Goal: Task Accomplishment & Management: Manage account settings

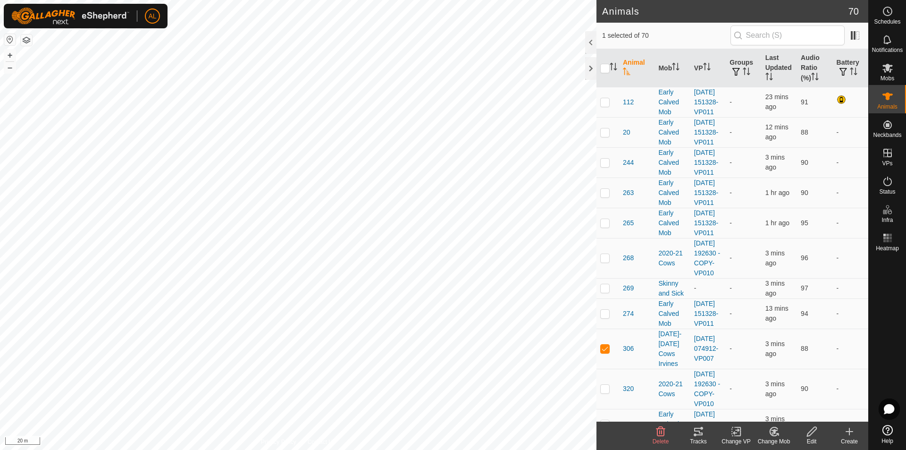
click at [309, 0] on html "AL Schedules Notifications Mobs Animals Neckbands VPs Status Infra Heatmap Help…" at bounding box center [453, 225] width 906 height 450
checkbox input "true"
checkbox input "false"
click at [258, 0] on html "AL Schedules Notifications Mobs Animals Neckbands VPs Status Infra Heatmap Help…" at bounding box center [453, 225] width 906 height 450
click at [320, 0] on html "AL Schedules Notifications Mobs Animals Neckbands VPs Status Infra Heatmap Help…" at bounding box center [453, 225] width 906 height 450
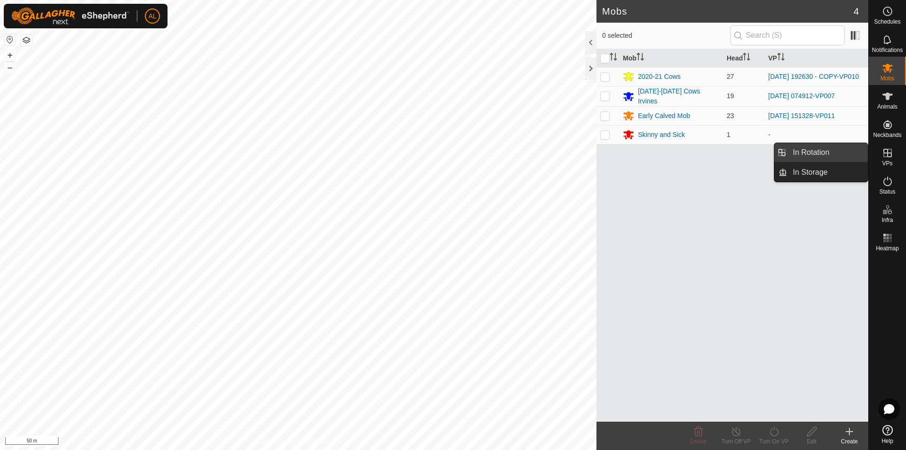
click at [848, 151] on link "In Rotation" at bounding box center [827, 152] width 81 height 19
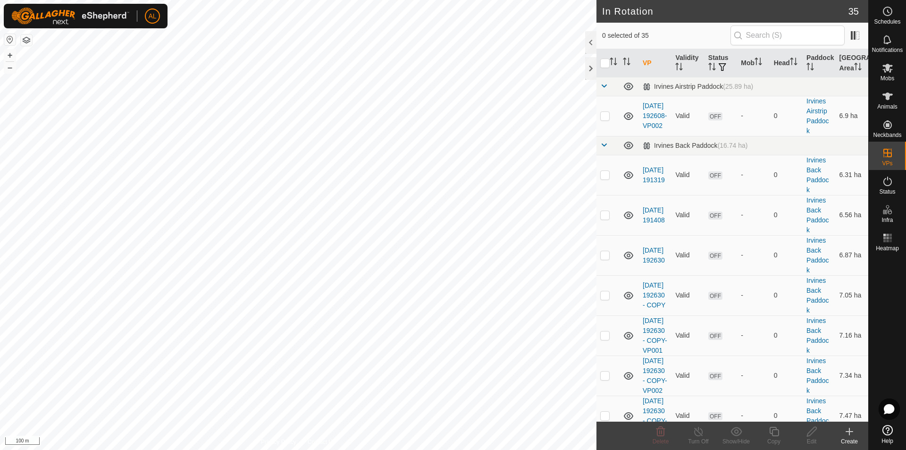
click at [219, 449] on html "AL Schedules Notifications Mobs Animals Neckbands VPs Status Infra Heatmap Help…" at bounding box center [453, 225] width 906 height 450
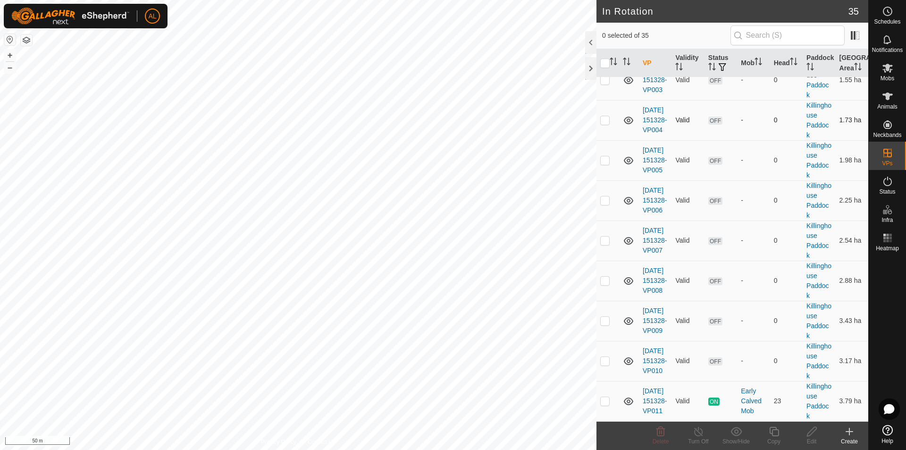
scroll to position [1413, 0]
click at [603, 398] on p-checkbox at bounding box center [604, 401] width 9 height 8
checkbox input "true"
click at [769, 441] on div "Copy" at bounding box center [774, 441] width 38 height 8
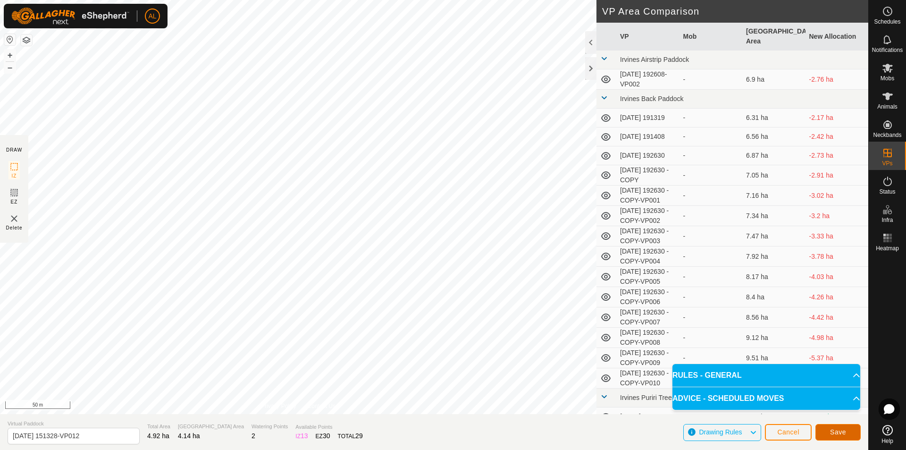
click at [841, 424] on button "Save" at bounding box center [838, 432] width 45 height 17
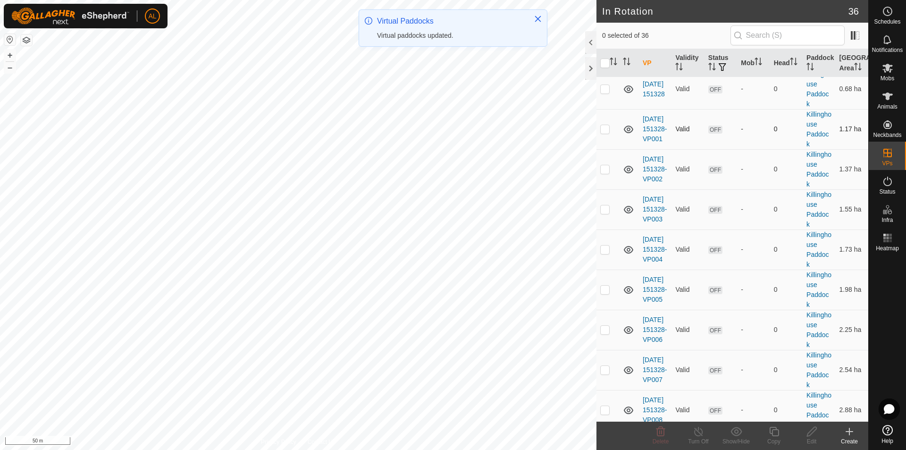
scroll to position [1453, 0]
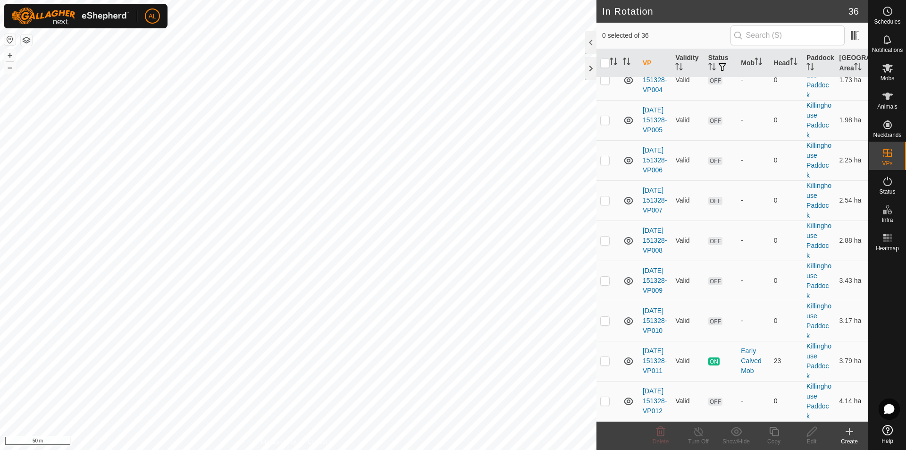
click at [599, 402] on td at bounding box center [608, 401] width 23 height 40
checkbox input "true"
click at [776, 437] on div "Copy" at bounding box center [774, 441] width 38 height 8
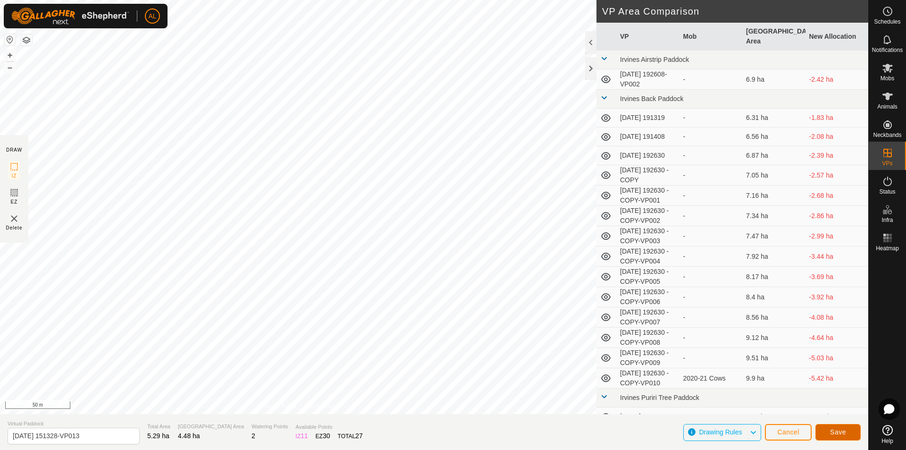
click at [827, 425] on button "Save" at bounding box center [838, 432] width 45 height 17
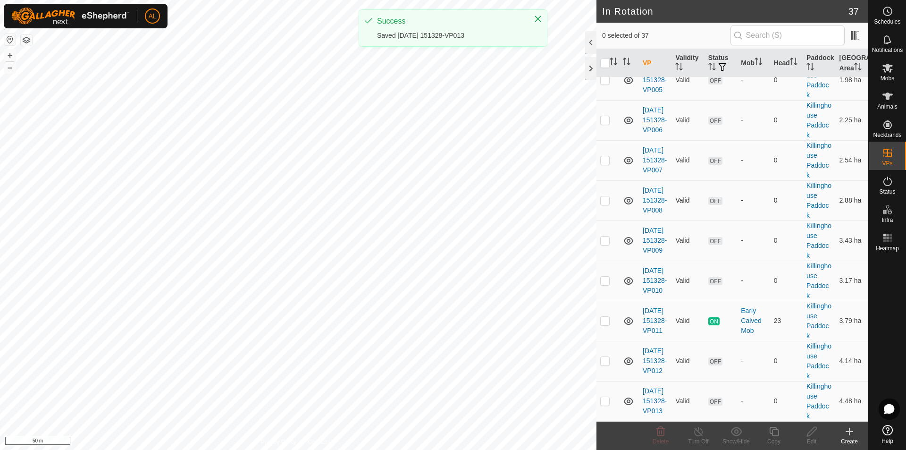
scroll to position [1493, 0]
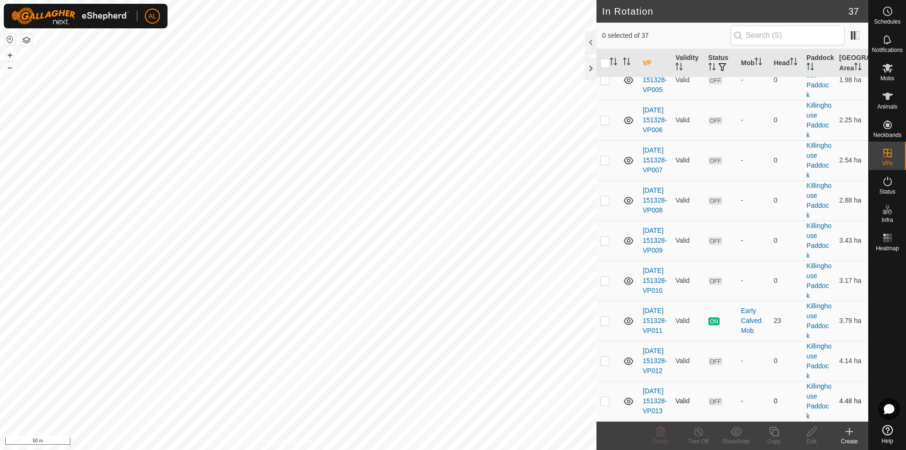
click at [608, 403] on p-checkbox at bounding box center [604, 401] width 9 height 8
checkbox input "true"
click at [776, 434] on icon at bounding box center [774, 431] width 12 height 11
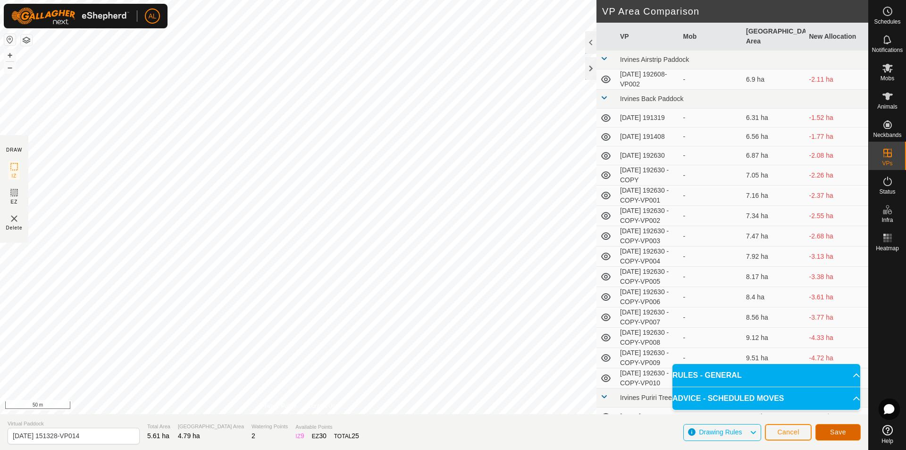
click at [838, 434] on span "Save" at bounding box center [838, 432] width 16 height 8
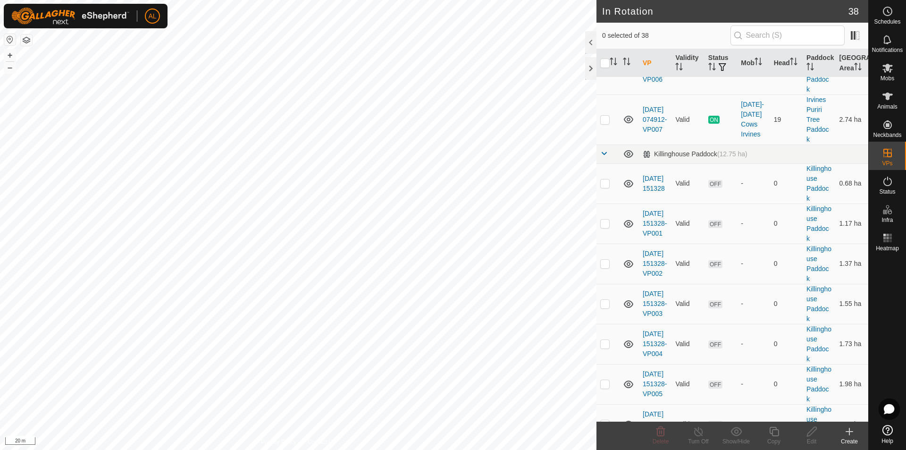
scroll to position [1180, 0]
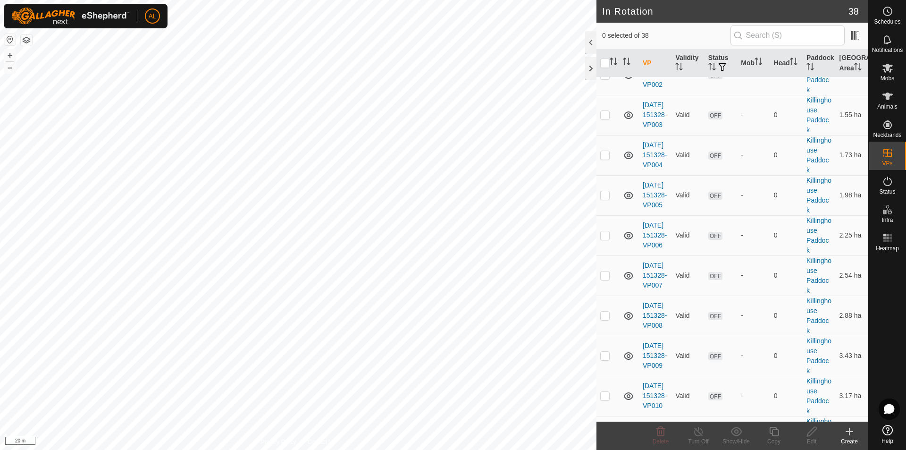
checkbox input "true"
click at [770, 430] on icon at bounding box center [773, 431] width 9 height 9
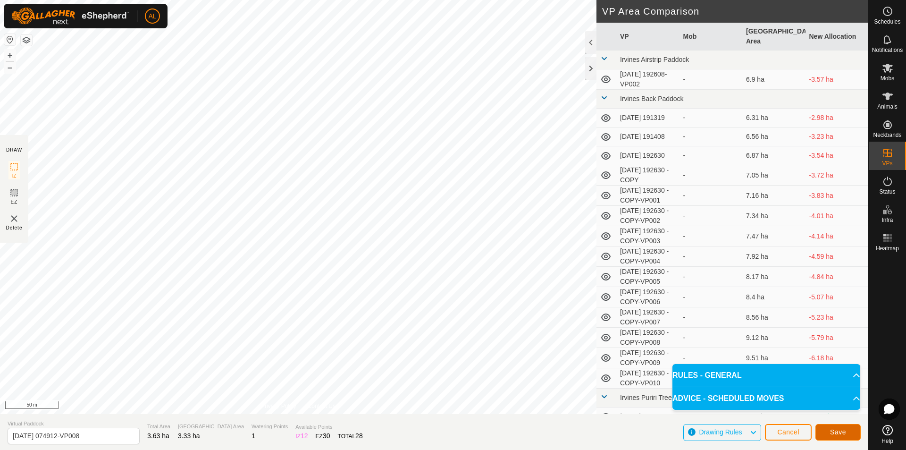
click at [845, 429] on span "Save" at bounding box center [838, 432] width 16 height 8
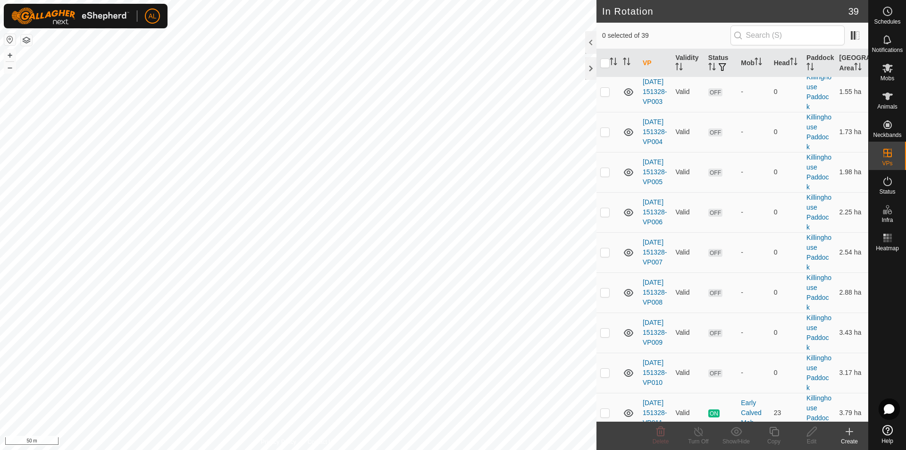
scroll to position [1017, 0]
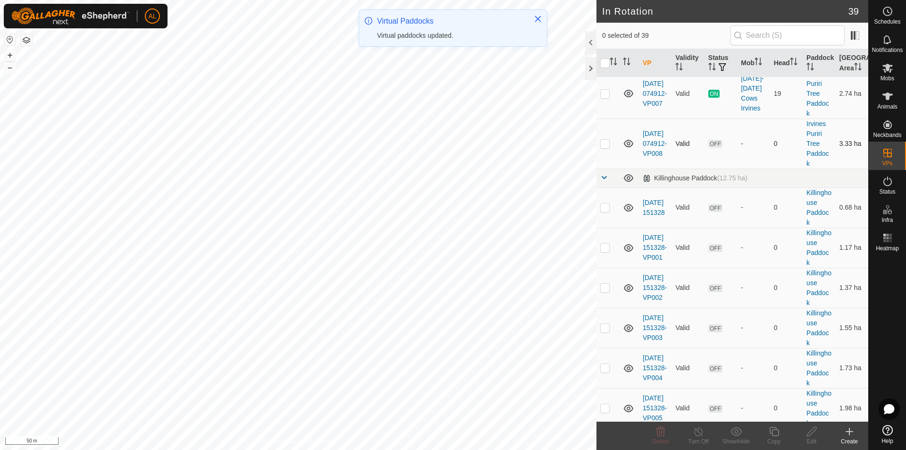
click at [603, 147] on p-checkbox at bounding box center [604, 144] width 9 height 8
checkbox input "true"
click at [770, 436] on icon at bounding box center [774, 431] width 12 height 11
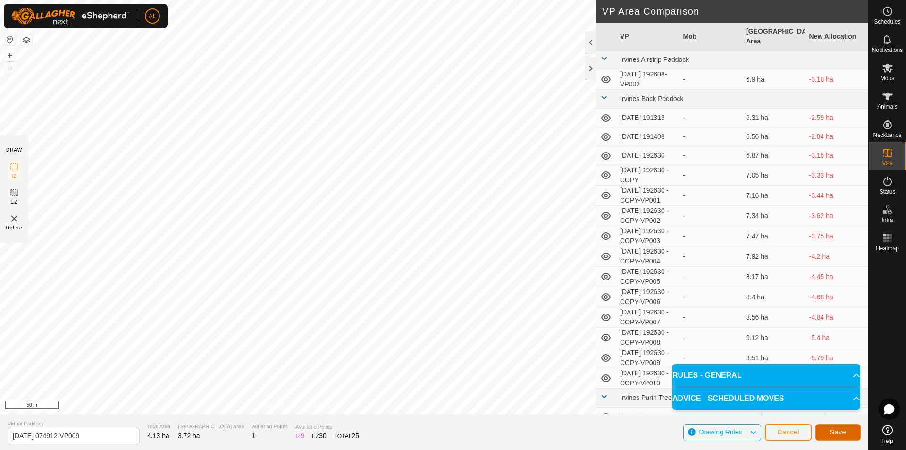
click at [846, 431] on button "Save" at bounding box center [838, 432] width 45 height 17
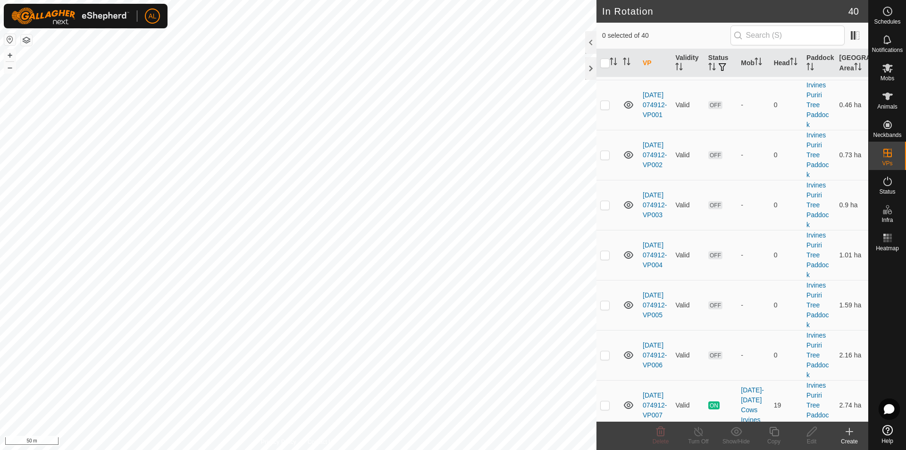
scroll to position [1085, 0]
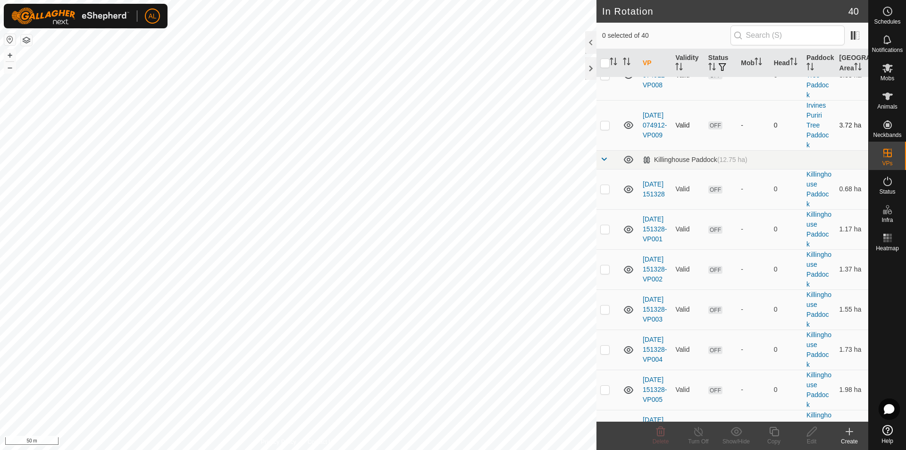
click at [603, 129] on p-checkbox at bounding box center [604, 125] width 9 height 8
checkbox input "true"
click at [773, 434] on icon at bounding box center [773, 431] width 9 height 9
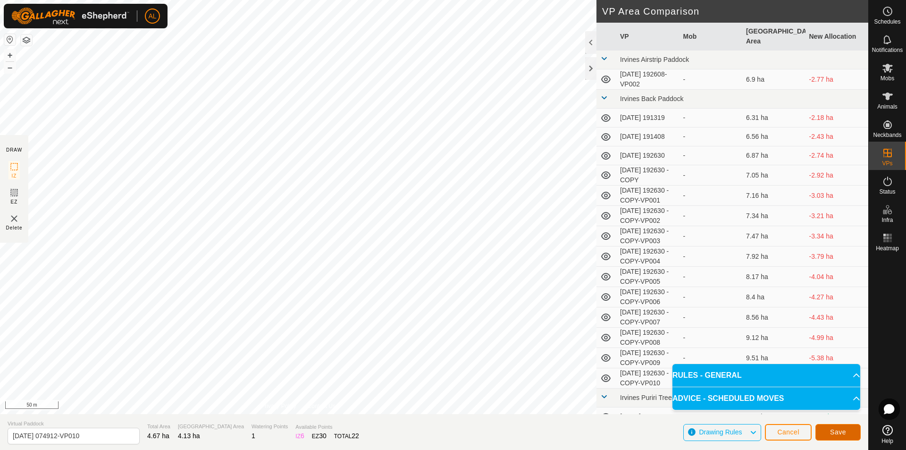
click at [852, 429] on button "Save" at bounding box center [838, 432] width 45 height 17
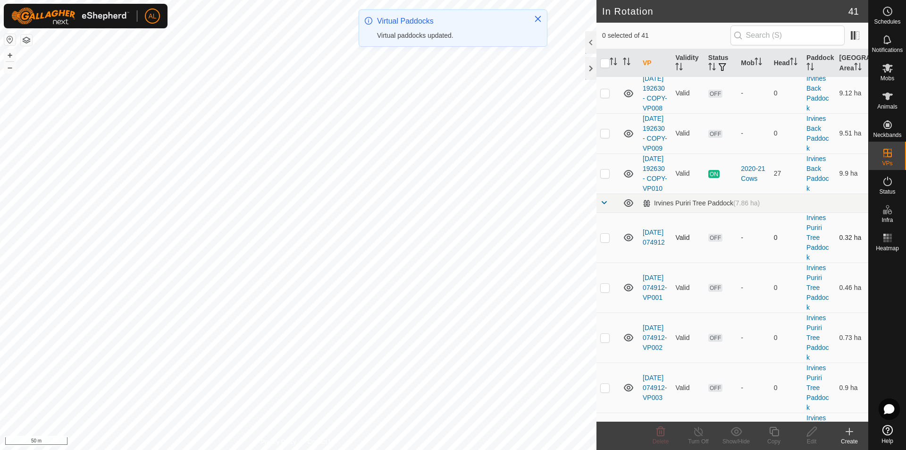
scroll to position [566, 0]
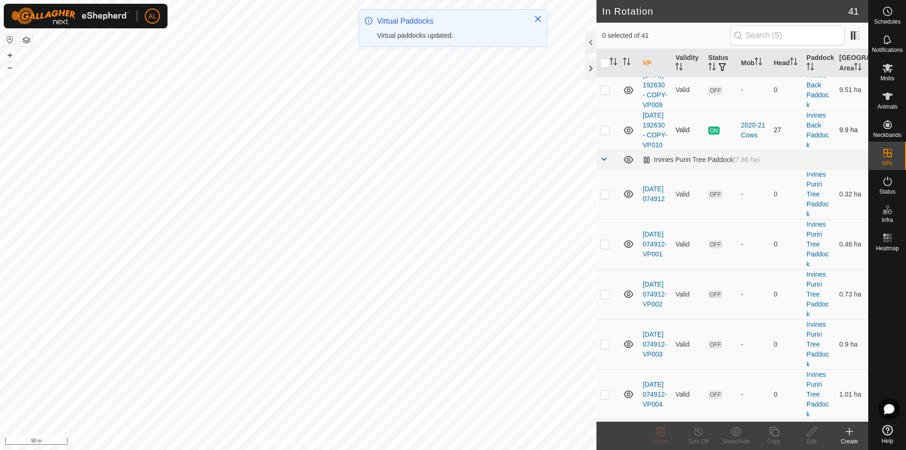
click at [605, 134] on p-checkbox at bounding box center [604, 130] width 9 height 8
checkbox input "true"
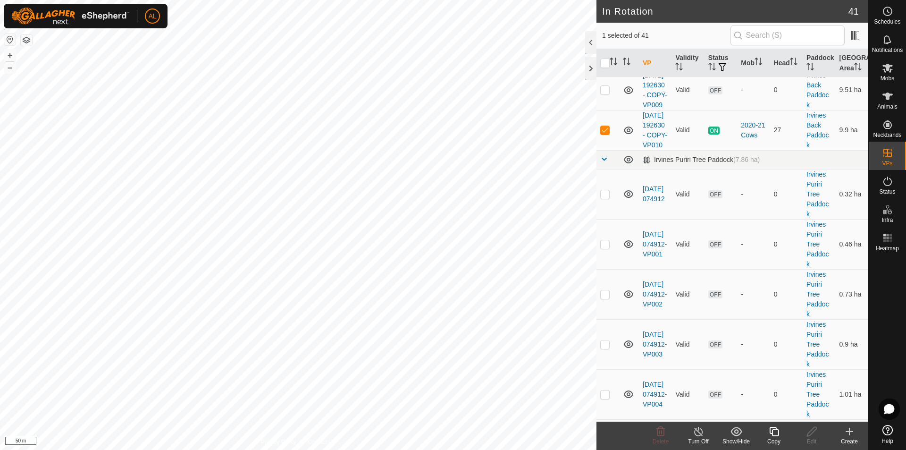
click at [773, 432] on icon at bounding box center [773, 431] width 9 height 9
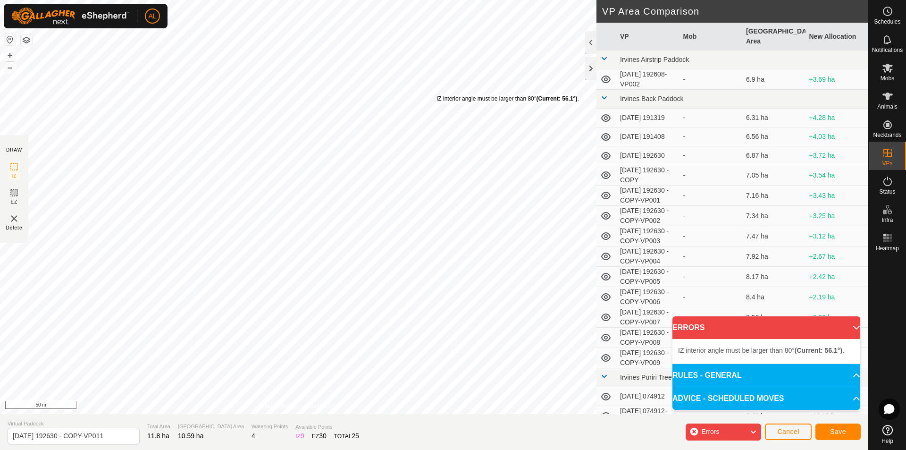
click at [437, 94] on div "IZ interior angle must be larger than 80° (Current: 56.1°) ." at bounding box center [508, 98] width 143 height 8
click at [429, 94] on div "IZ interior angle must be larger than 80° (Current: 56.1°) ." at bounding box center [500, 98] width 143 height 8
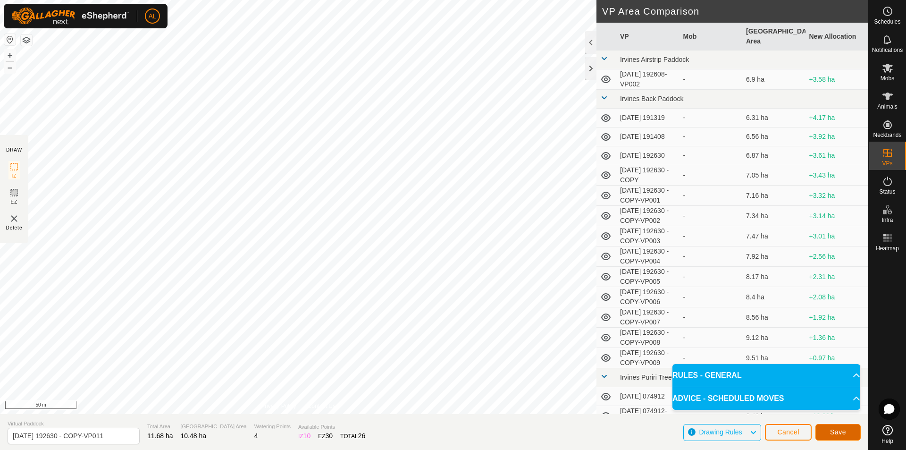
click at [835, 430] on span "Save" at bounding box center [838, 432] width 16 height 8
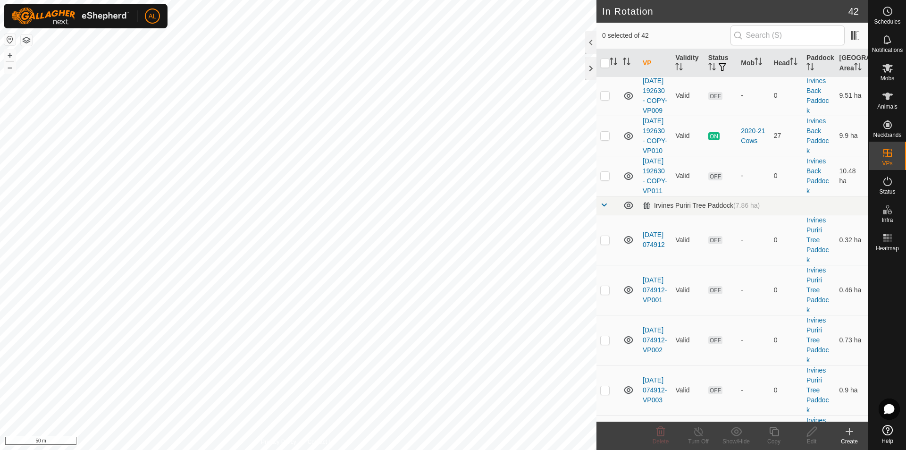
scroll to position [614, 0]
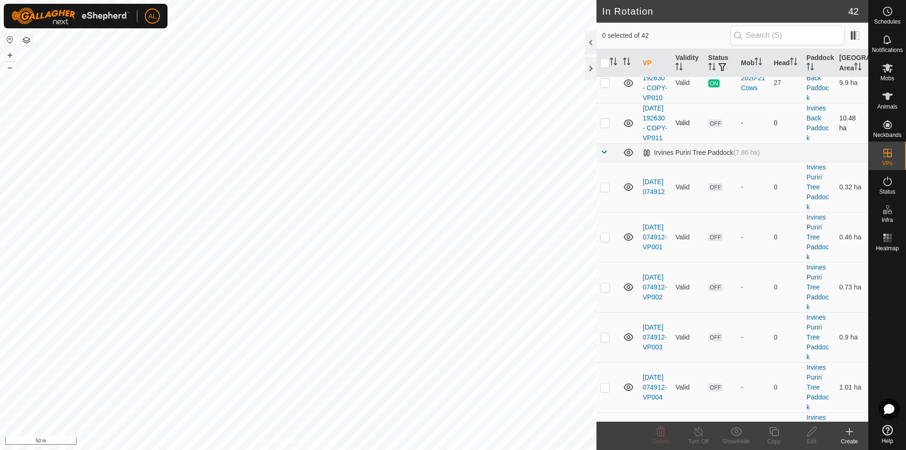
click at [597, 143] on td at bounding box center [608, 123] width 23 height 40
checkbox input "true"
click at [779, 429] on icon at bounding box center [774, 431] width 12 height 11
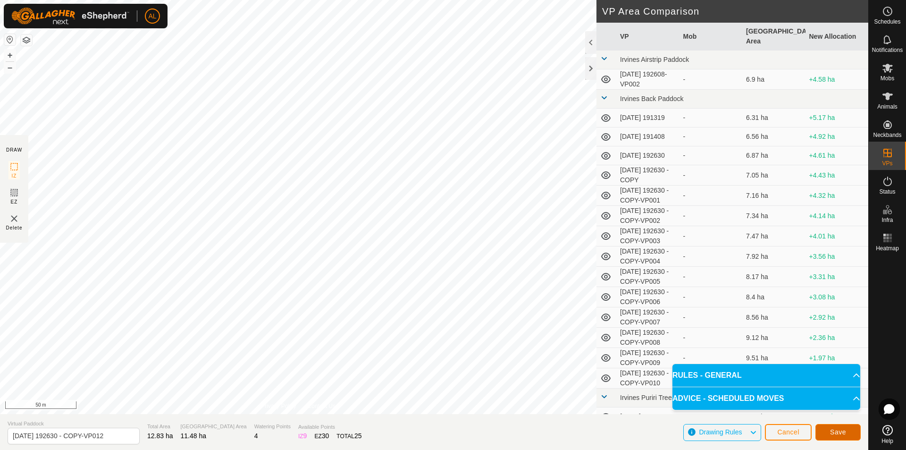
click at [842, 431] on span "Save" at bounding box center [838, 432] width 16 height 8
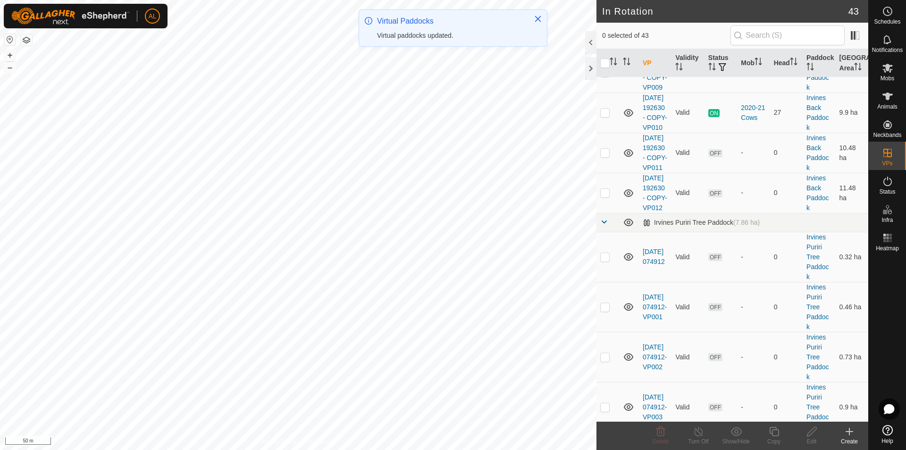
scroll to position [661, 0]
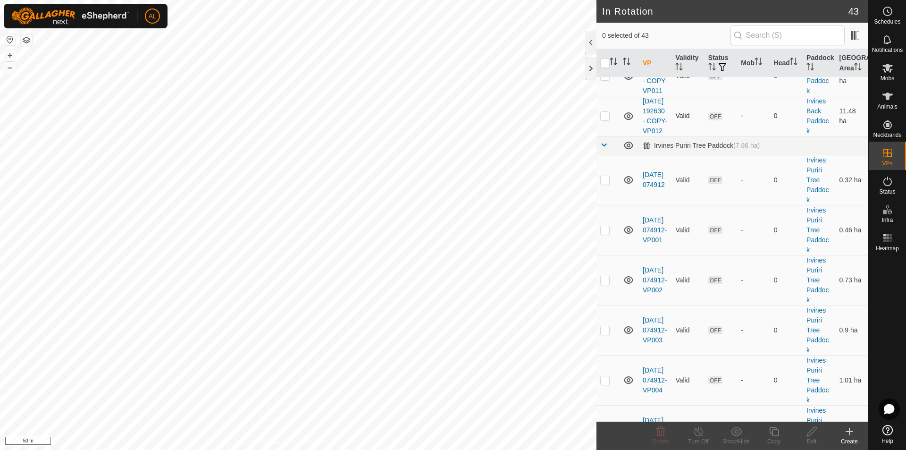
click at [604, 119] on p-checkbox at bounding box center [604, 116] width 9 height 8
click at [812, 432] on icon at bounding box center [812, 431] width 12 height 11
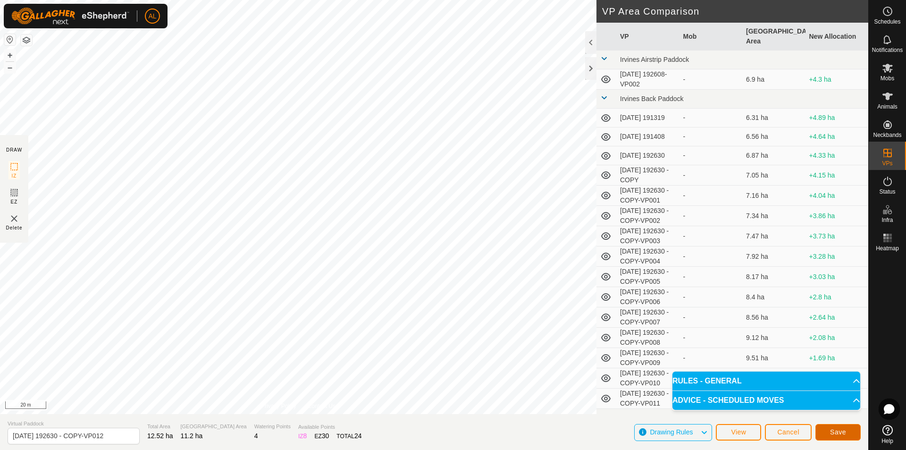
click at [840, 435] on span "Save" at bounding box center [838, 432] width 16 height 8
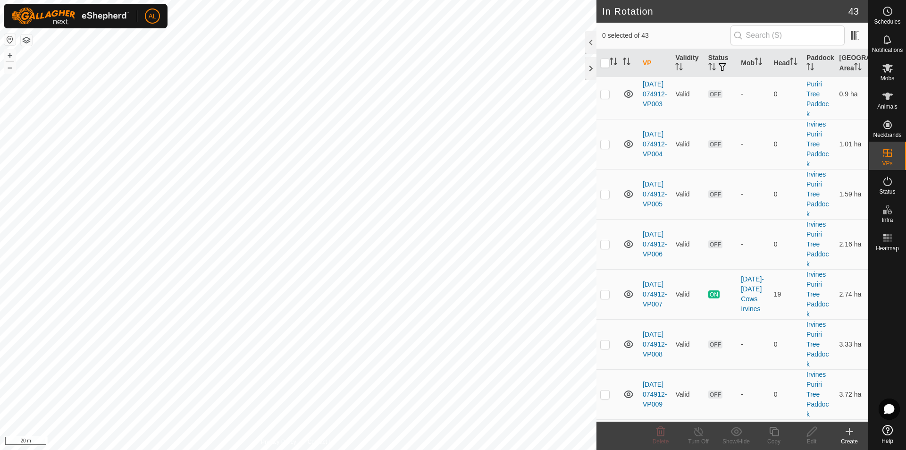
scroll to position [755, 0]
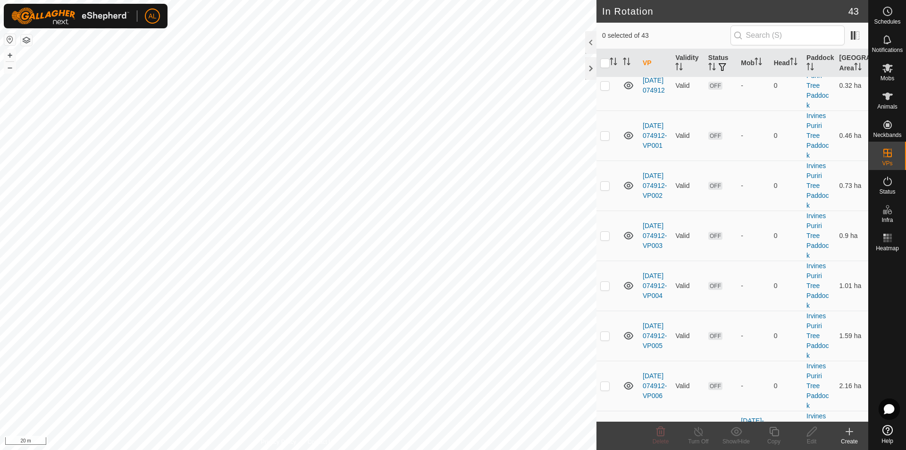
click at [606, 42] on td at bounding box center [608, 21] width 23 height 40
checkbox input "true"
click at [767, 437] on div "Copy" at bounding box center [774, 441] width 38 height 8
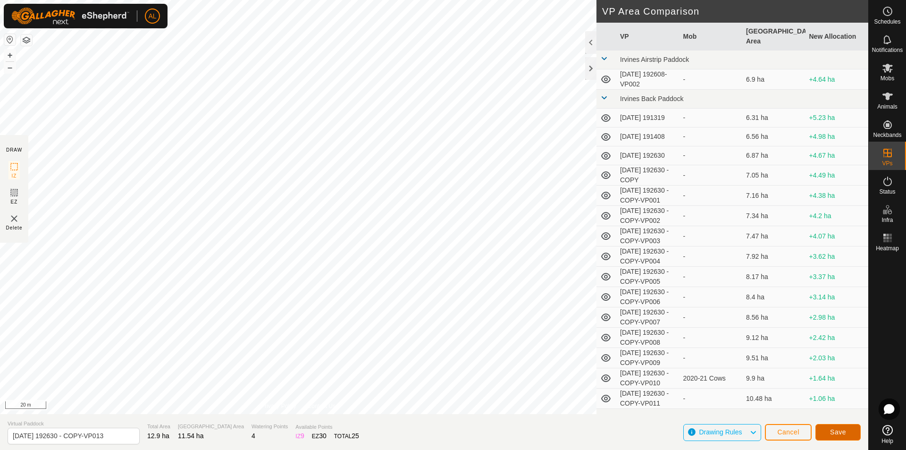
click at [845, 427] on button "Save" at bounding box center [838, 432] width 45 height 17
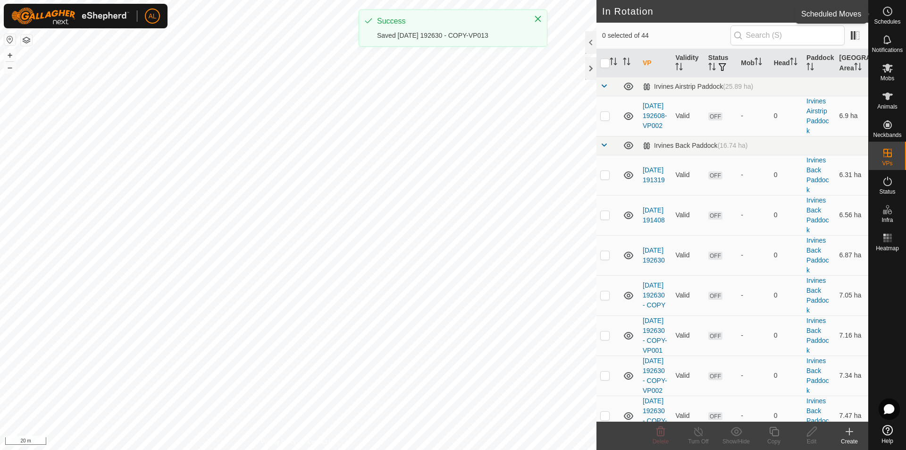
click at [885, 8] on icon at bounding box center [887, 11] width 11 height 11
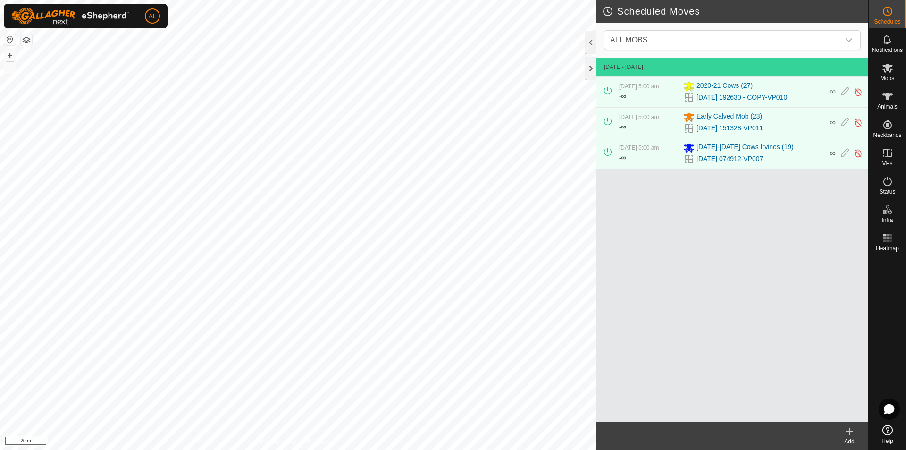
click at [849, 437] on icon at bounding box center [849, 431] width 11 height 11
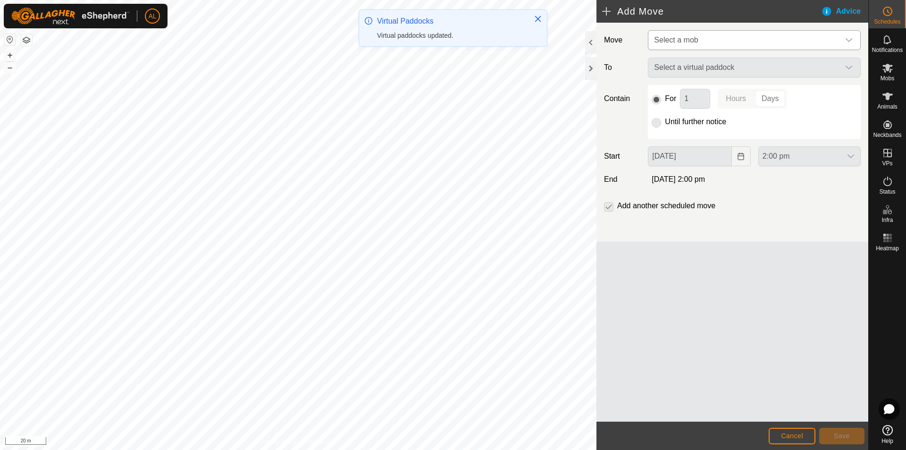
click at [672, 35] on span "Select a mob" at bounding box center [744, 40] width 189 height 19
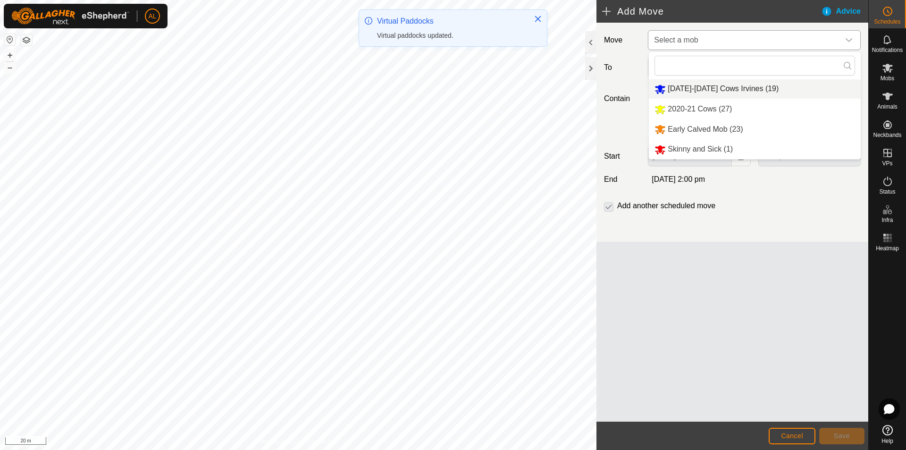
click at [693, 89] on li "[DATE]-[DATE] Cows Irvines (19)" at bounding box center [755, 88] width 212 height 19
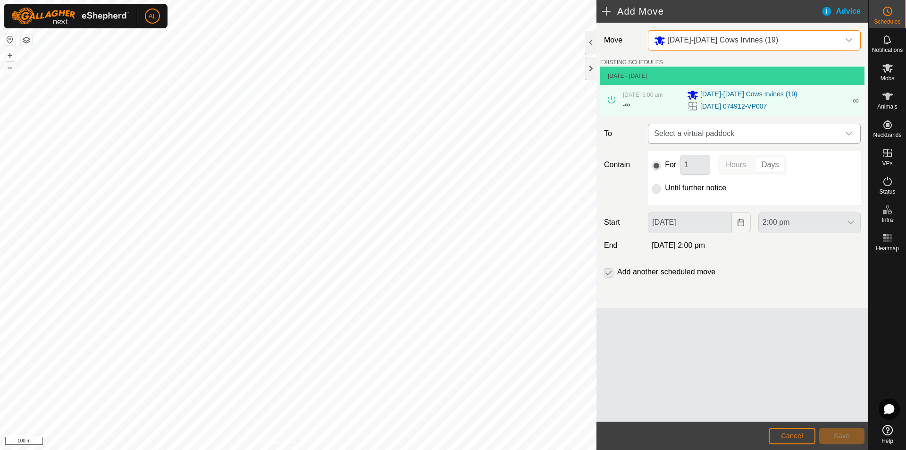
click at [681, 130] on span "Select a virtual paddock" at bounding box center [744, 133] width 189 height 19
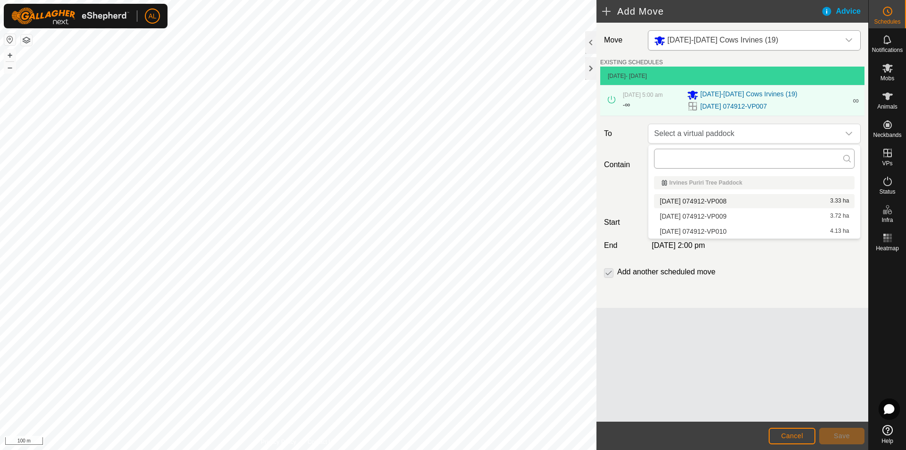
click at [736, 162] on input "text" at bounding box center [754, 159] width 201 height 20
click at [732, 200] on li "[DATE] 074912-VP008 3.33 ha" at bounding box center [754, 201] width 201 height 14
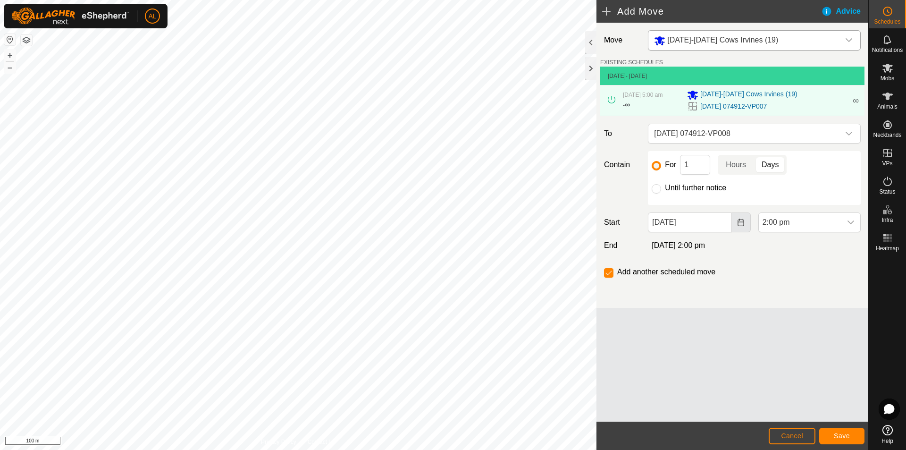
click at [745, 221] on button "Choose Date" at bounding box center [741, 222] width 19 height 20
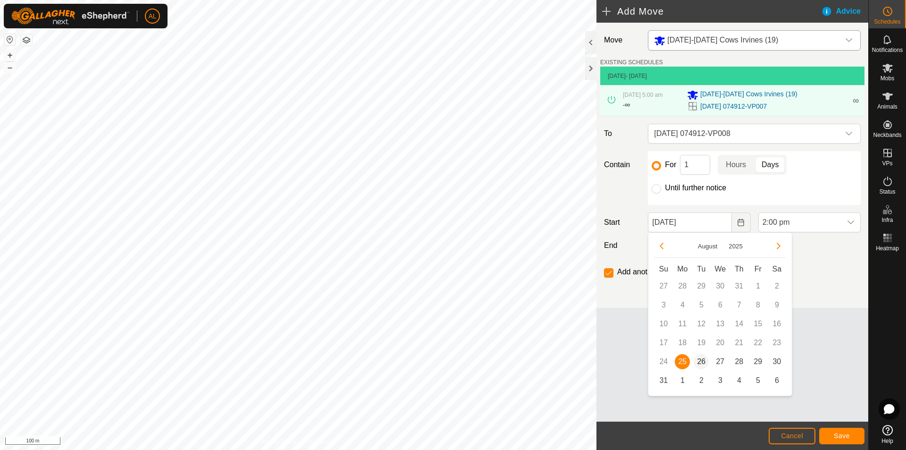
click at [703, 364] on span "26" at bounding box center [701, 361] width 15 height 15
type input "[DATE]"
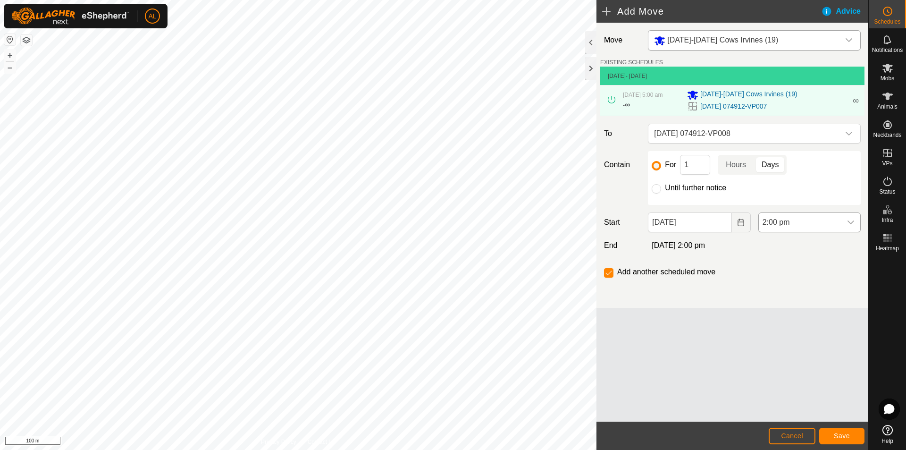
click at [834, 218] on span "2:00 pm" at bounding box center [800, 222] width 83 height 19
click at [788, 301] on li "5:00 am" at bounding box center [809, 295] width 101 height 19
click at [847, 430] on button "Save" at bounding box center [841, 436] width 45 height 17
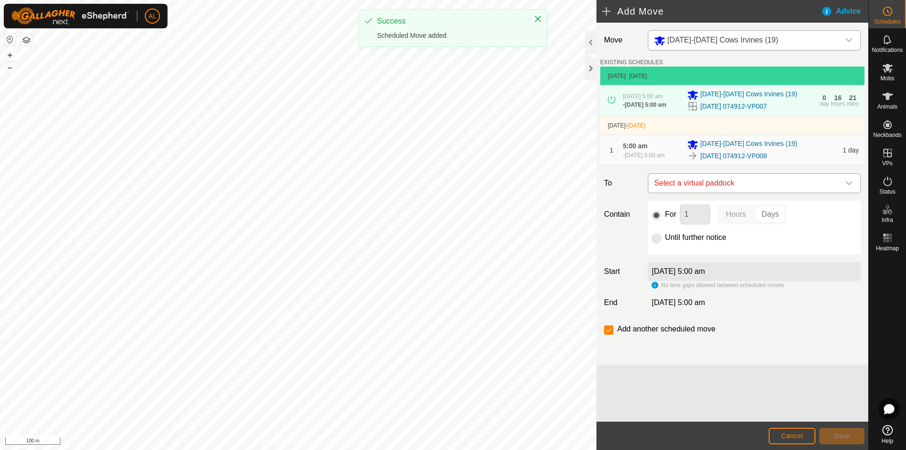
click at [735, 193] on span "Select a virtual paddock" at bounding box center [744, 183] width 189 height 19
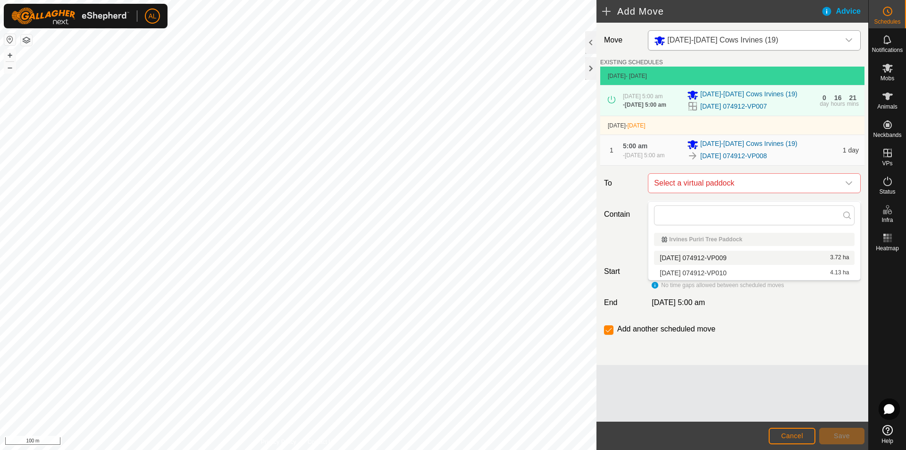
click at [727, 259] on li "[DATE] 074912-VP009 3.72 ha" at bounding box center [754, 258] width 201 height 14
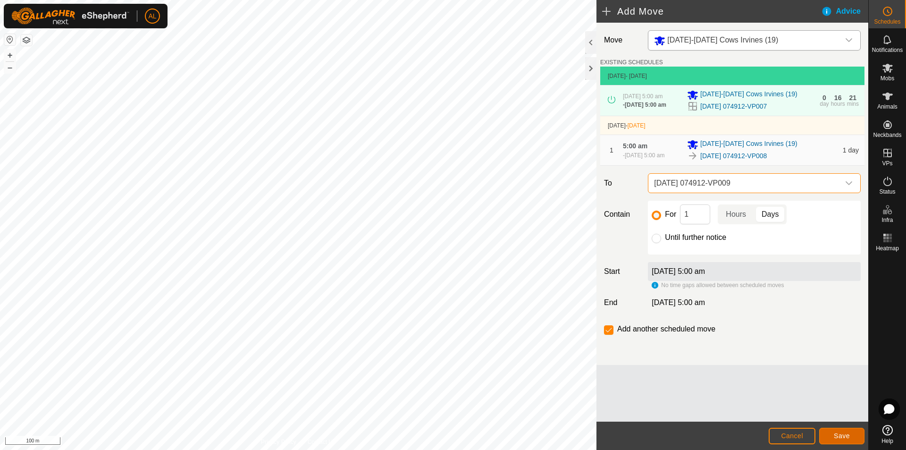
click at [834, 435] on span "Save" at bounding box center [842, 436] width 16 height 8
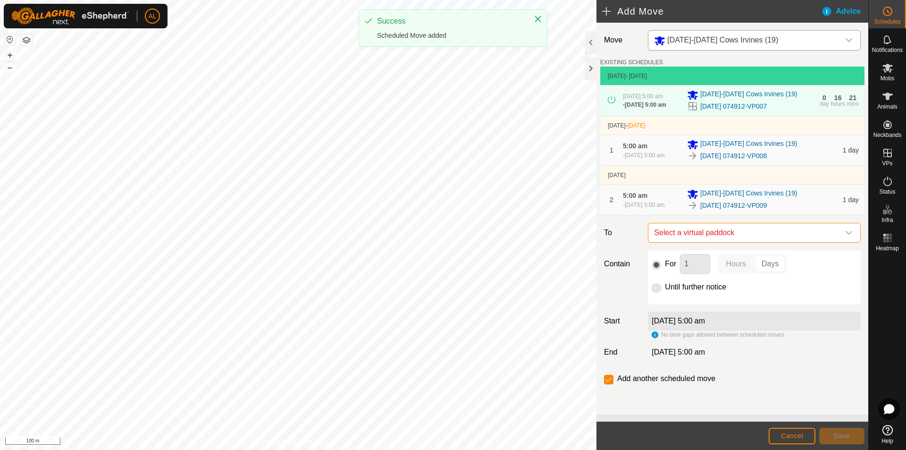
click at [701, 242] on span "Select a virtual paddock" at bounding box center [744, 232] width 189 height 19
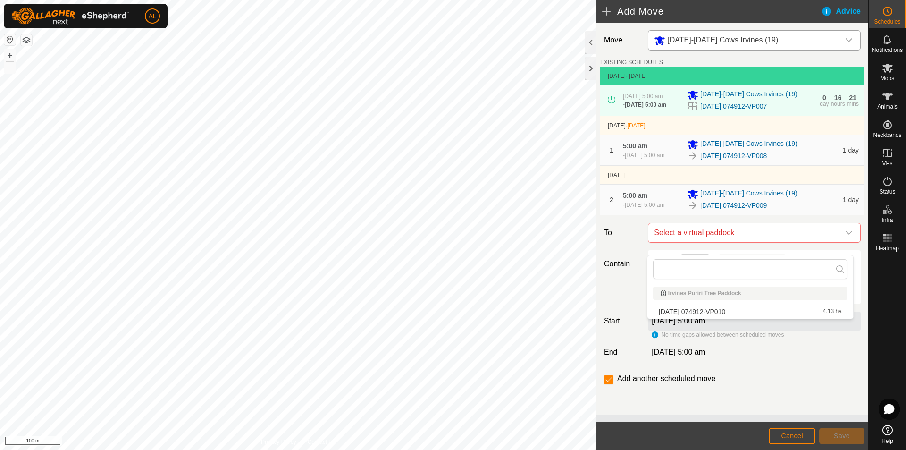
click at [711, 311] on li "[DATE] 074912-VP010 4.13 ha" at bounding box center [750, 311] width 194 height 14
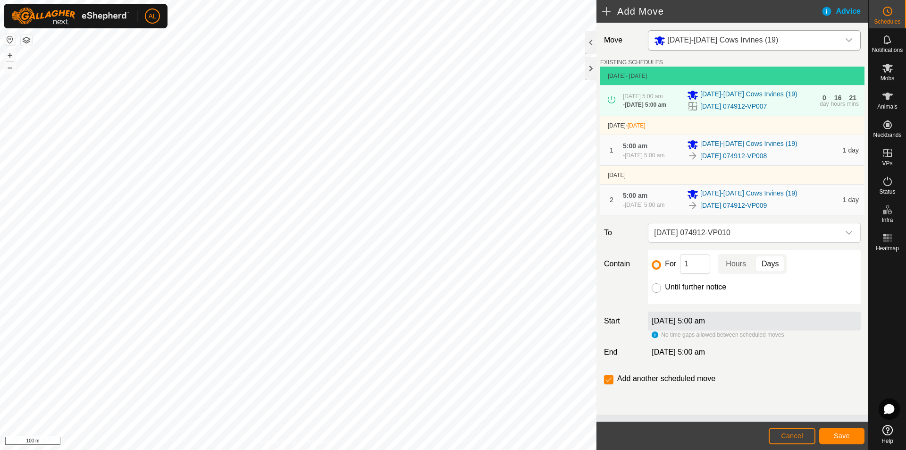
click at [657, 293] on input "Until further notice" at bounding box center [656, 287] width 9 height 9
radio input "true"
checkbox input "false"
click at [837, 442] on button "Save" at bounding box center [841, 436] width 45 height 17
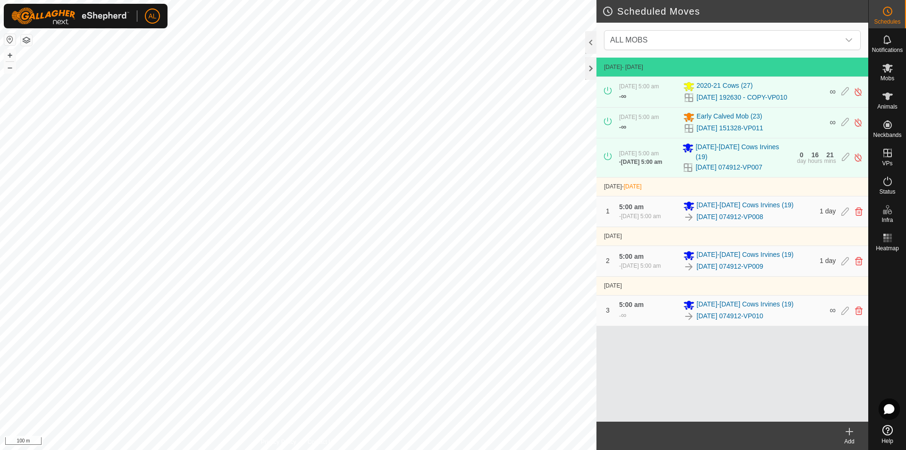
click at [853, 437] on div "Add" at bounding box center [850, 441] width 38 height 8
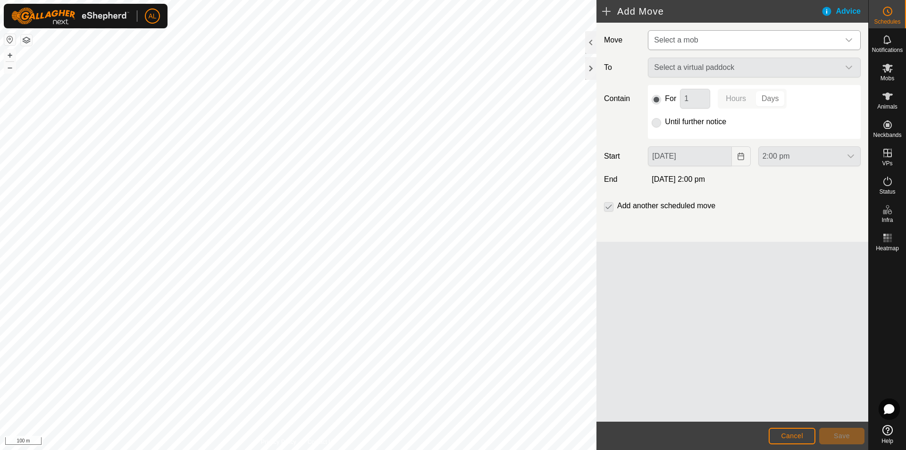
click at [673, 43] on span "Select a mob" at bounding box center [676, 40] width 44 height 8
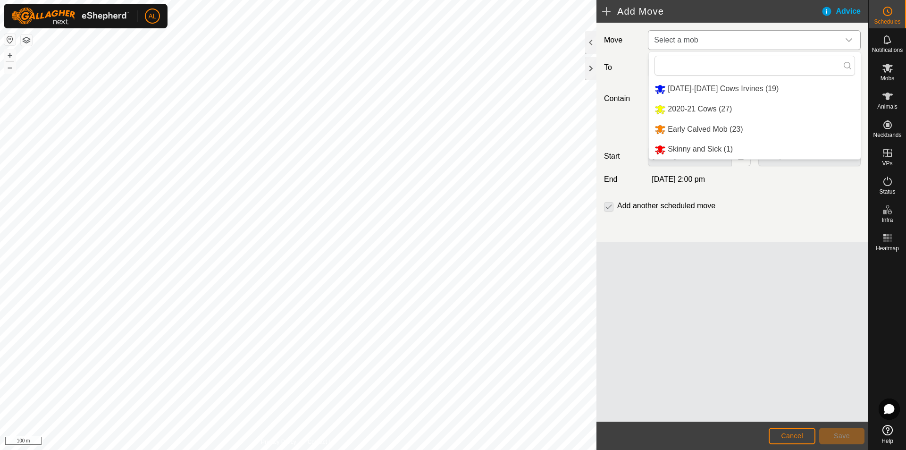
click at [683, 129] on li "Early Calved Mob (23)" at bounding box center [755, 129] width 212 height 19
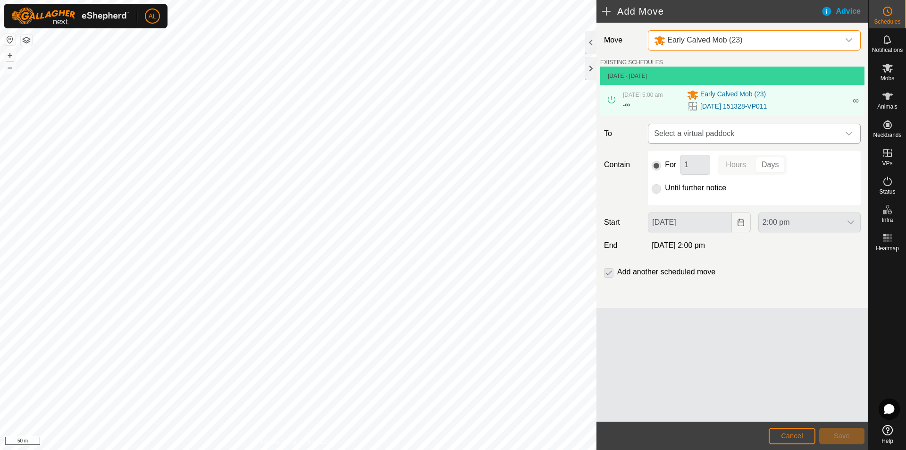
click at [721, 131] on span "Select a virtual paddock" at bounding box center [744, 133] width 189 height 19
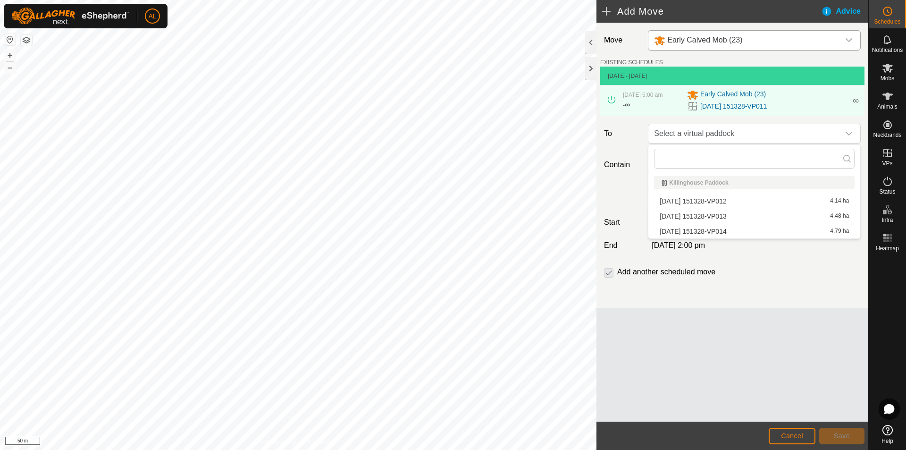
click at [706, 203] on li "[DATE] 151328-VP012 4.14 ha" at bounding box center [754, 201] width 201 height 14
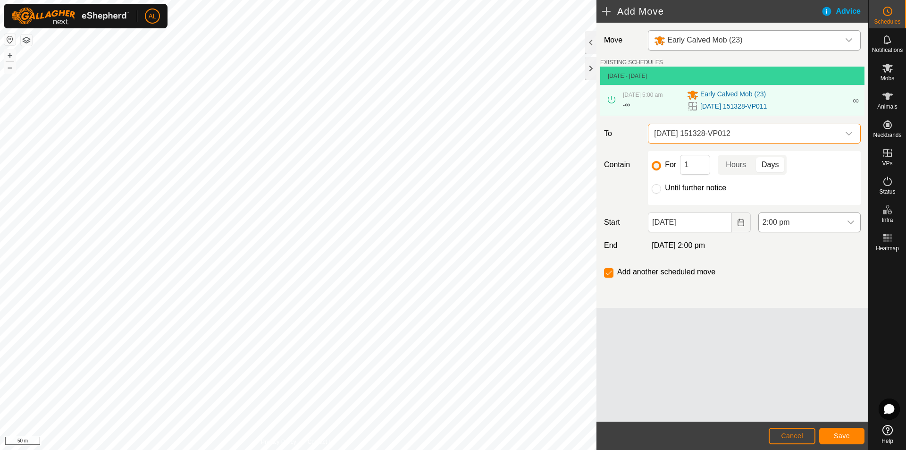
click at [824, 220] on span "2:00 pm" at bounding box center [800, 222] width 83 height 19
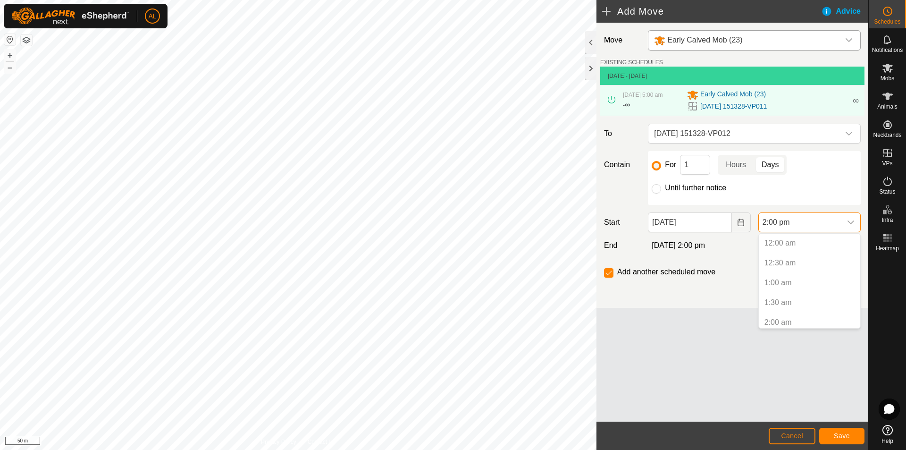
scroll to position [479, 0]
click at [745, 219] on button "Choose Date" at bounding box center [741, 222] width 19 height 20
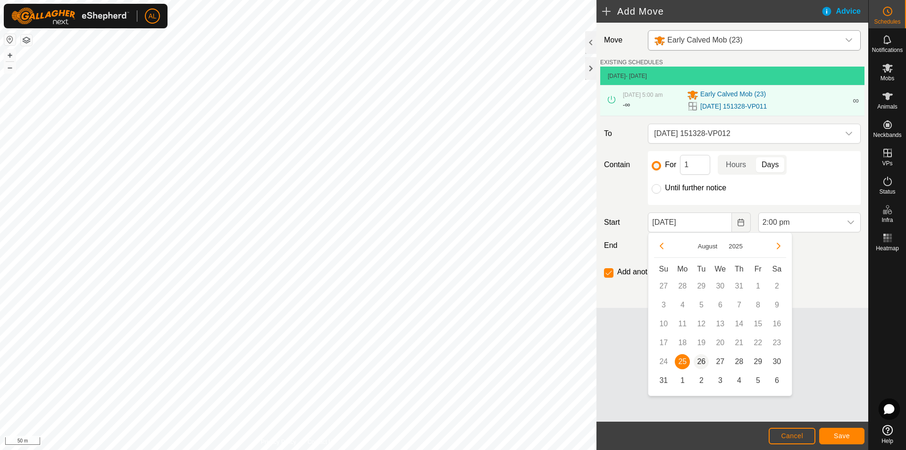
click at [703, 357] on span "26" at bounding box center [701, 361] width 15 height 15
type input "[DATE]"
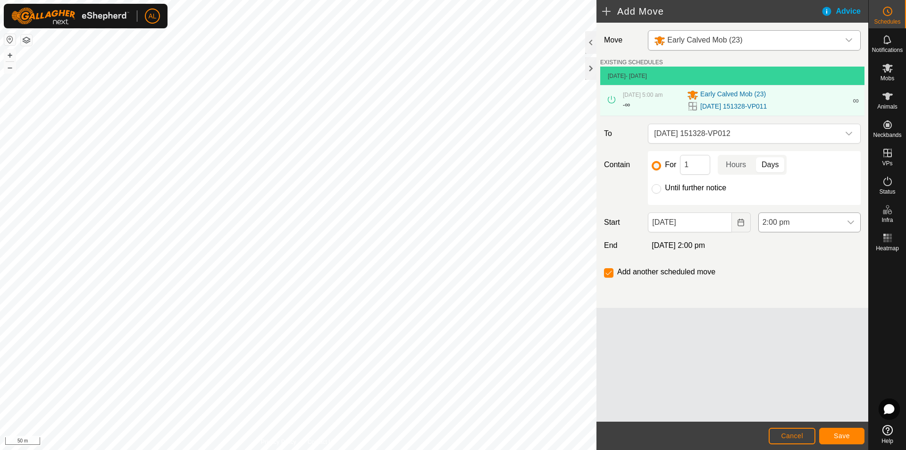
click at [836, 222] on span "2:00 pm" at bounding box center [800, 222] width 83 height 19
click at [792, 306] on li "5:00 am" at bounding box center [809, 304] width 101 height 19
click at [858, 439] on button "Save" at bounding box center [841, 436] width 45 height 17
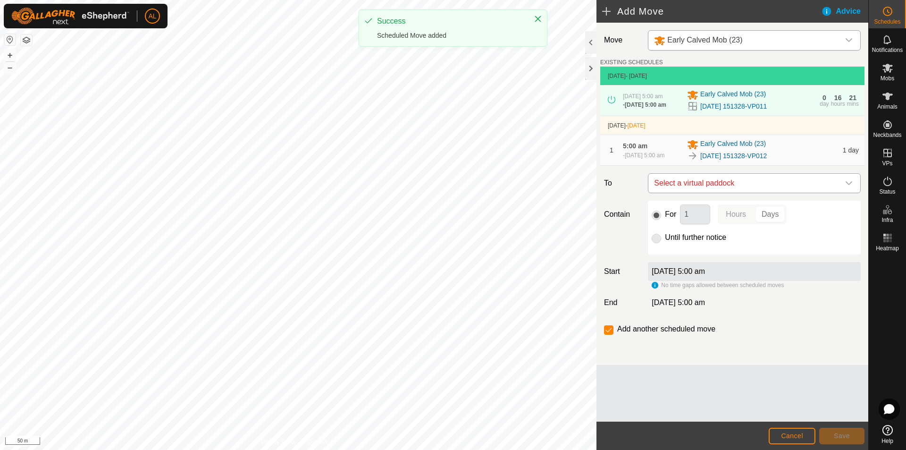
click at [706, 187] on span "Select a virtual paddock" at bounding box center [744, 183] width 189 height 19
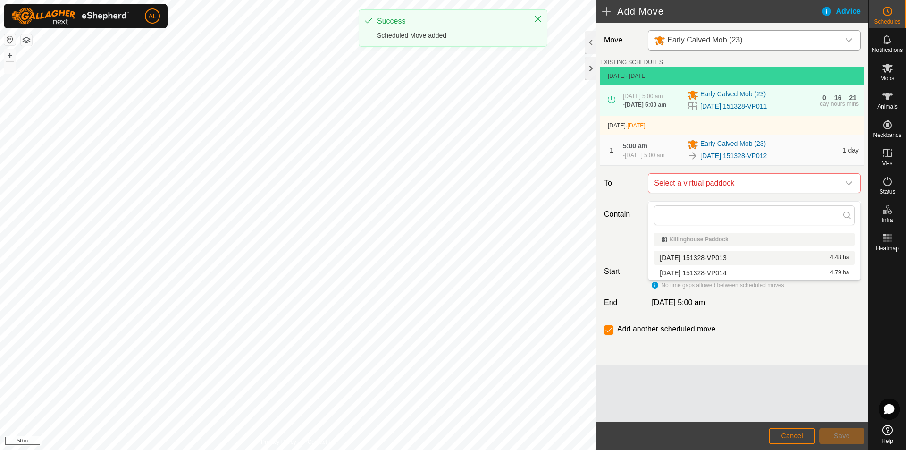
click at [706, 260] on li "[DATE] 151328-VP013 4.48 ha" at bounding box center [754, 258] width 201 height 14
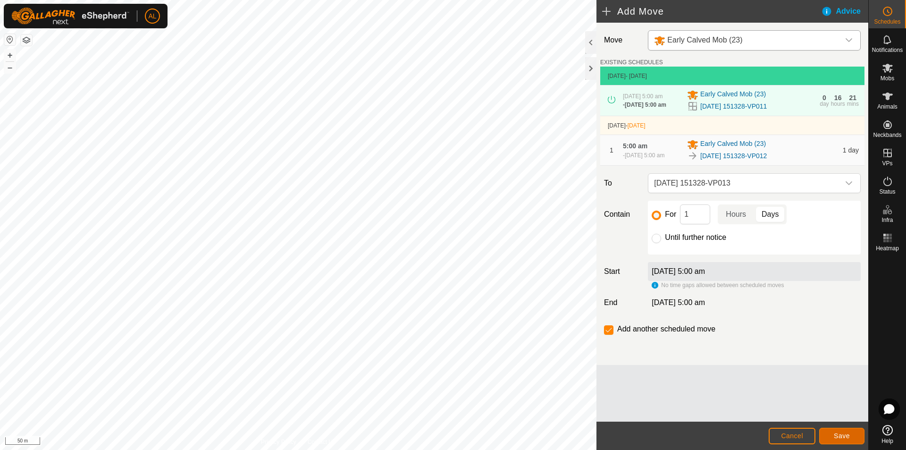
click at [853, 438] on button "Save" at bounding box center [841, 436] width 45 height 17
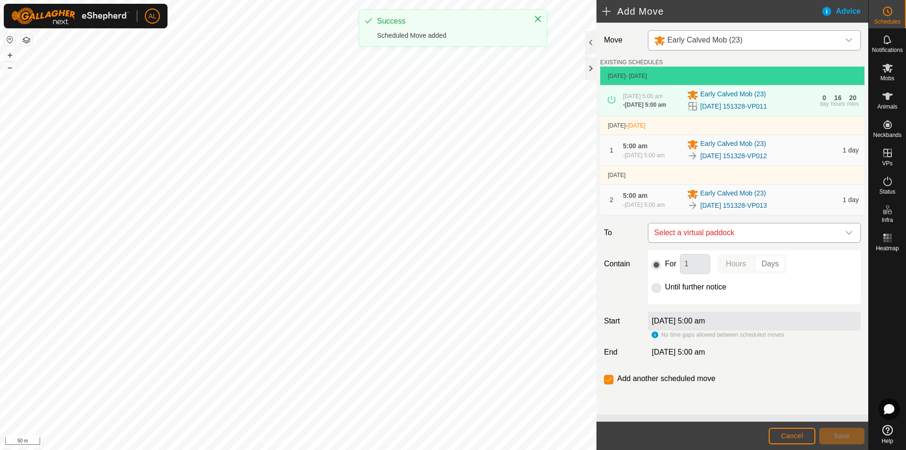
click at [735, 242] on span "Select a virtual paddock" at bounding box center [744, 232] width 189 height 19
click at [705, 312] on li "[DATE] 151328-VP014 4.79 ha" at bounding box center [750, 311] width 194 height 14
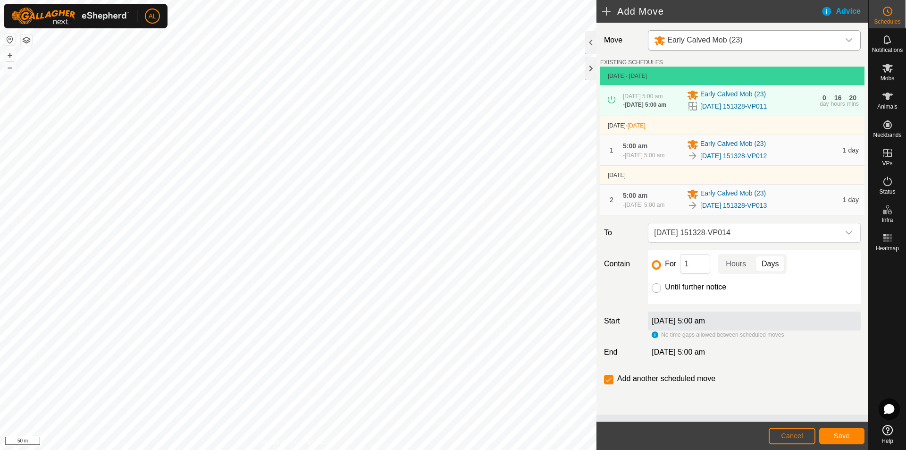
click at [655, 293] on input "Until further notice" at bounding box center [656, 287] width 9 height 9
radio input "true"
checkbox input "false"
click at [848, 429] on button "Save" at bounding box center [841, 436] width 45 height 17
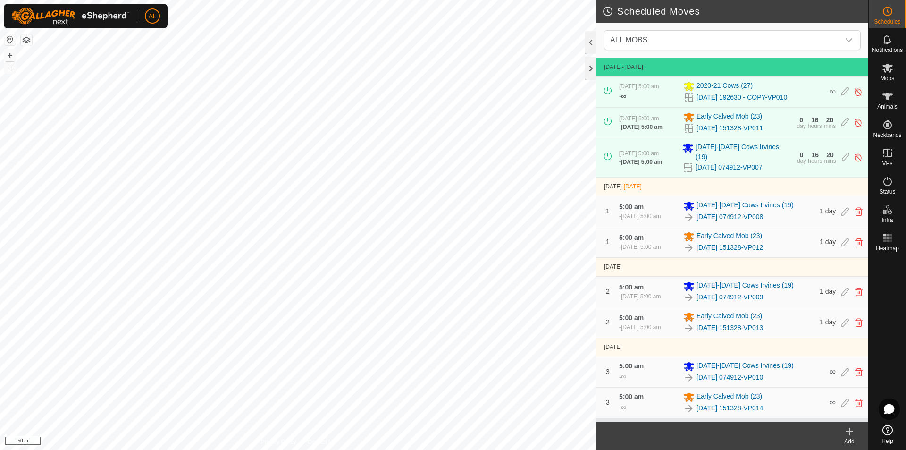
click at [854, 442] on div "Add" at bounding box center [850, 441] width 38 height 8
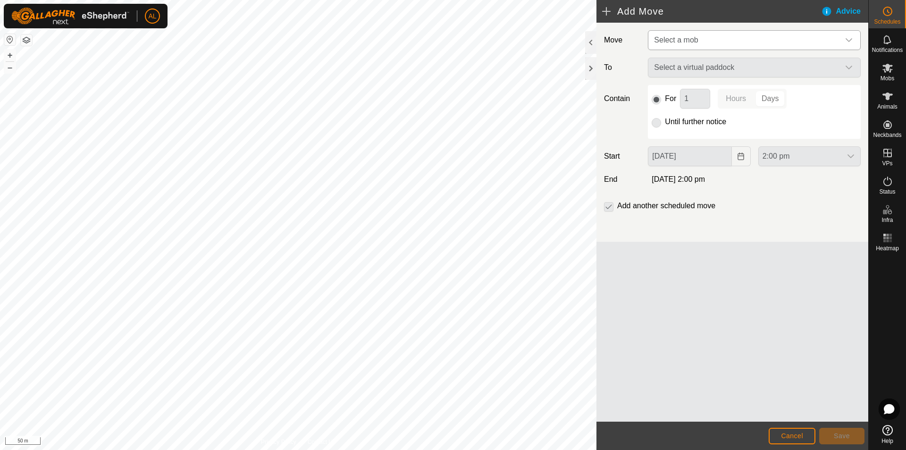
click at [684, 35] on span "Select a mob" at bounding box center [744, 40] width 189 height 19
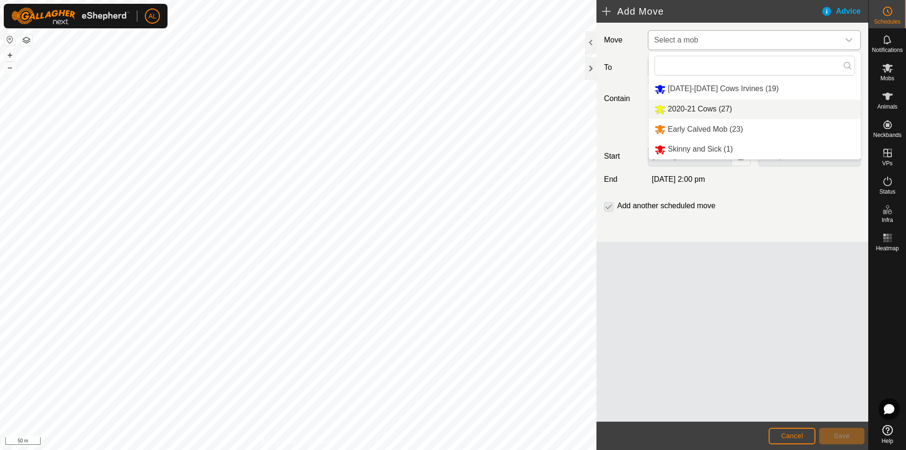
click at [694, 107] on li "2020-21 Cows (27)" at bounding box center [755, 109] width 212 height 19
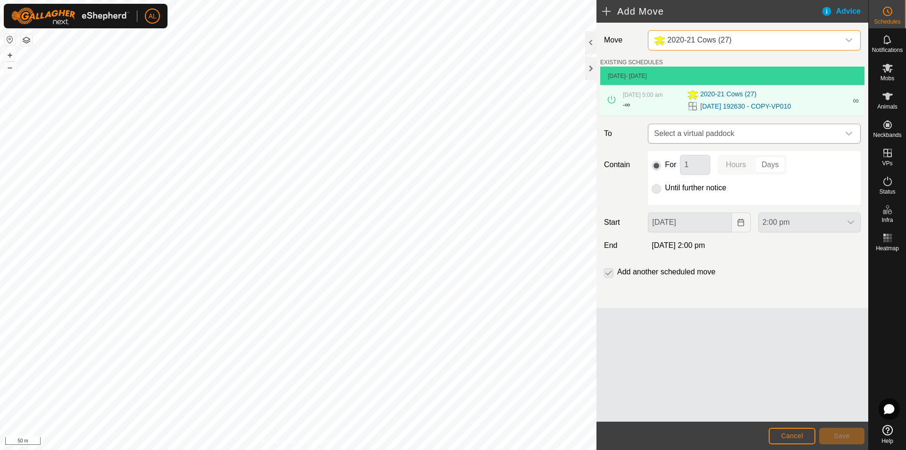
click at [715, 133] on span "Select a virtual paddock" at bounding box center [744, 133] width 189 height 19
click at [757, 159] on input "text" at bounding box center [754, 159] width 201 height 20
drag, startPoint x: 854, startPoint y: 156, endPoint x: 847, endPoint y: 159, distance: 7.9
click at [852, 157] on input "text" at bounding box center [754, 159] width 201 height 20
click at [844, 159] on icon at bounding box center [847, 159] width 8 height 8
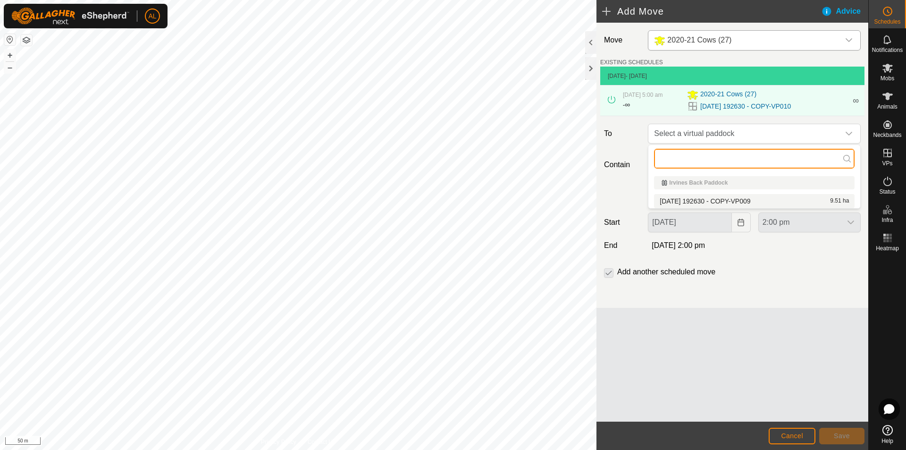
click at [743, 157] on input "text" at bounding box center [754, 159] width 201 height 20
click at [838, 138] on span "Select a virtual paddock" at bounding box center [744, 133] width 189 height 19
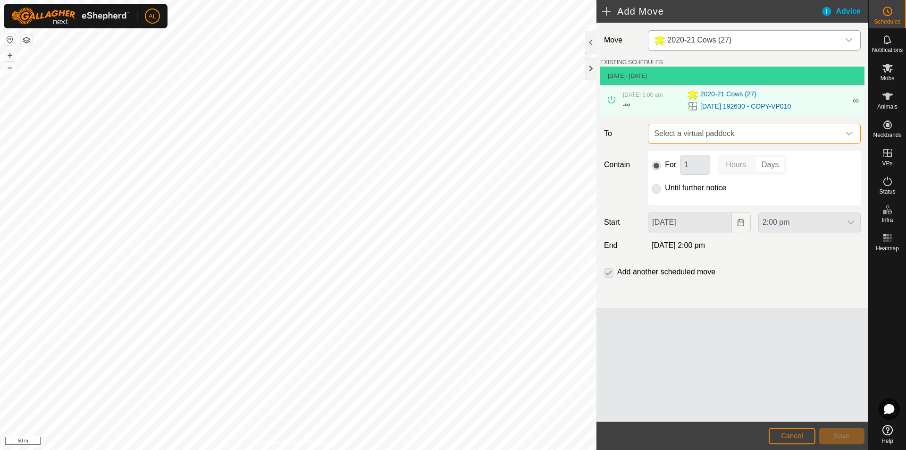
click at [756, 137] on span "Select a virtual paddock" at bounding box center [744, 133] width 189 height 19
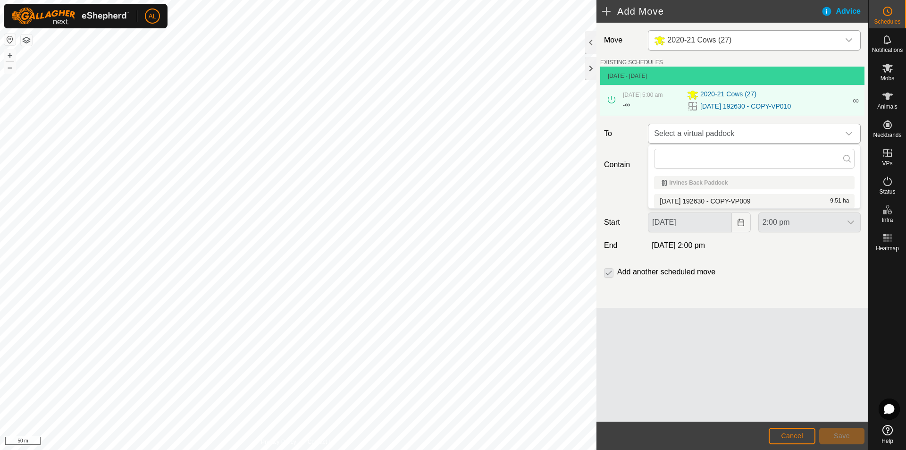
click at [748, 134] on span "Select a virtual paddock" at bounding box center [744, 133] width 189 height 19
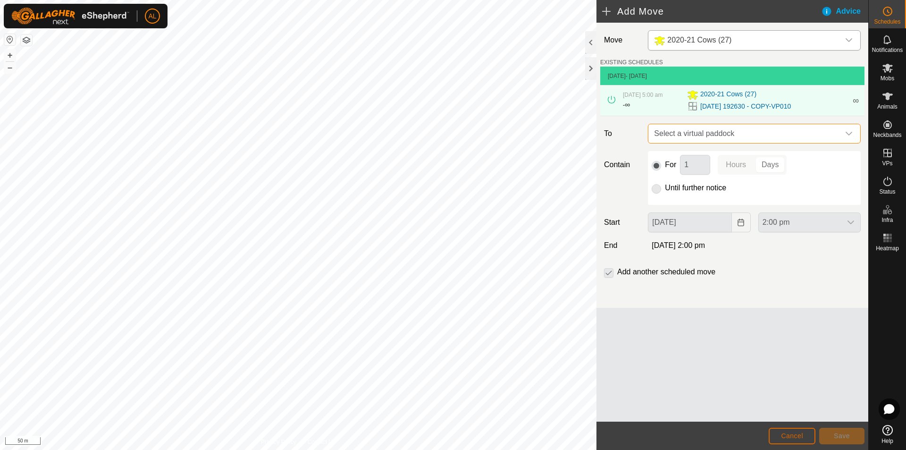
click at [796, 437] on span "Cancel" at bounding box center [792, 436] width 22 height 8
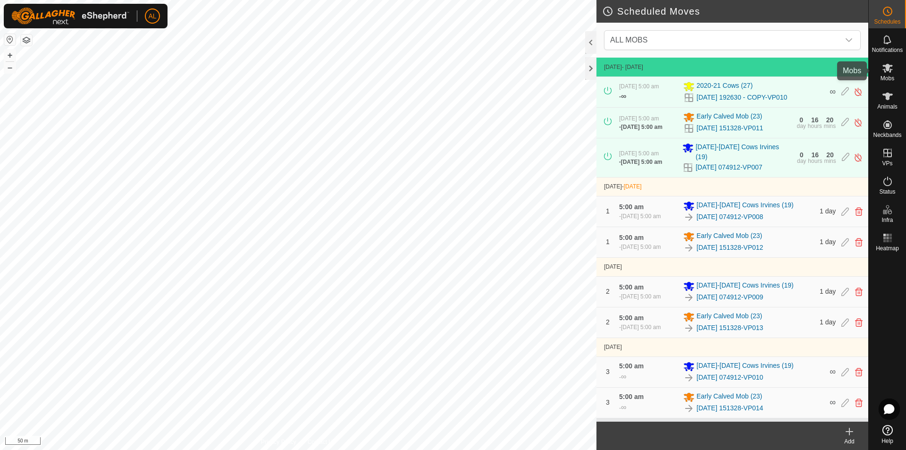
click at [881, 77] on span "Mobs" at bounding box center [888, 79] width 14 height 6
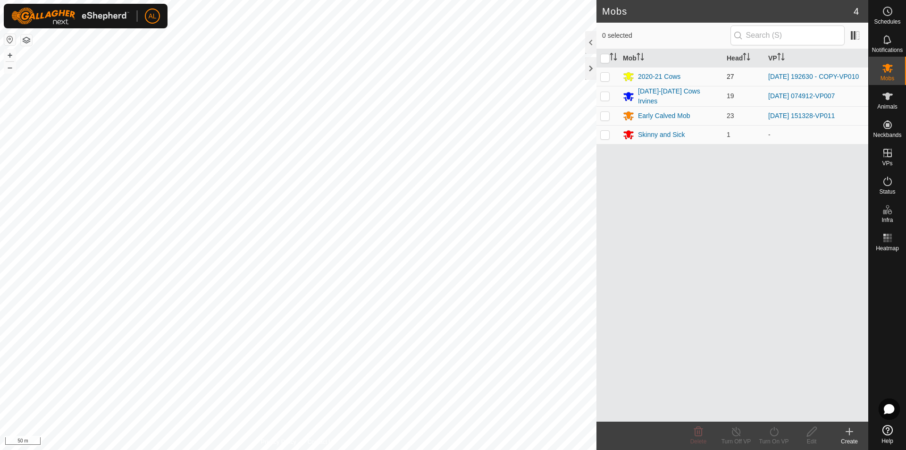
click at [602, 77] on p-checkbox at bounding box center [604, 77] width 9 height 8
checkbox input "true"
click at [779, 434] on icon at bounding box center [774, 431] width 12 height 11
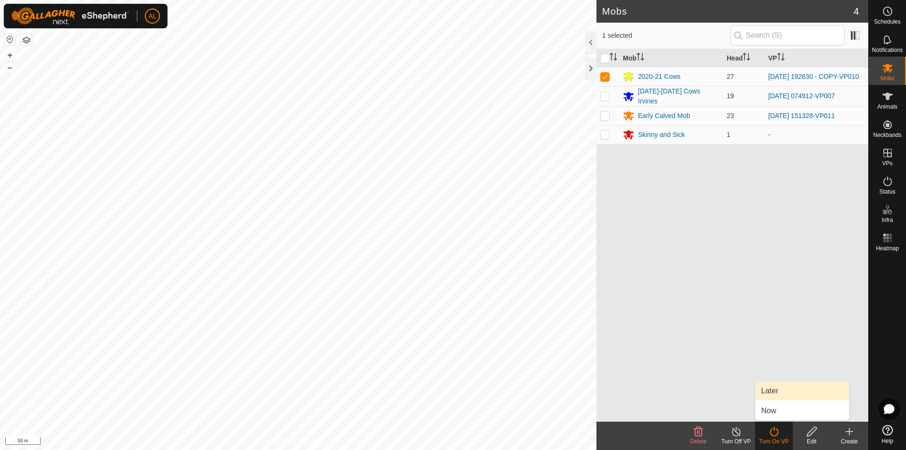
click at [779, 388] on link "Later" at bounding box center [802, 390] width 93 height 19
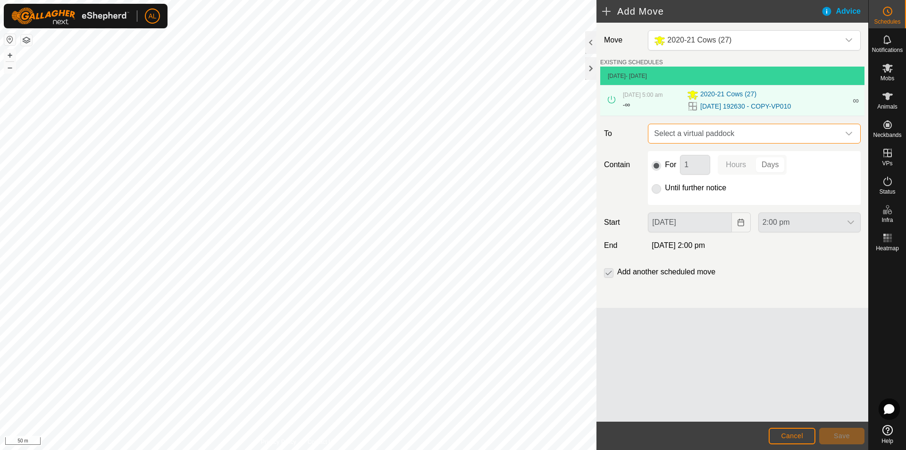
click at [703, 135] on span "Select a virtual paddock" at bounding box center [744, 133] width 189 height 19
click at [722, 125] on span "Select a virtual paddock" at bounding box center [744, 133] width 189 height 19
click at [793, 439] on button "Cancel" at bounding box center [792, 436] width 47 height 17
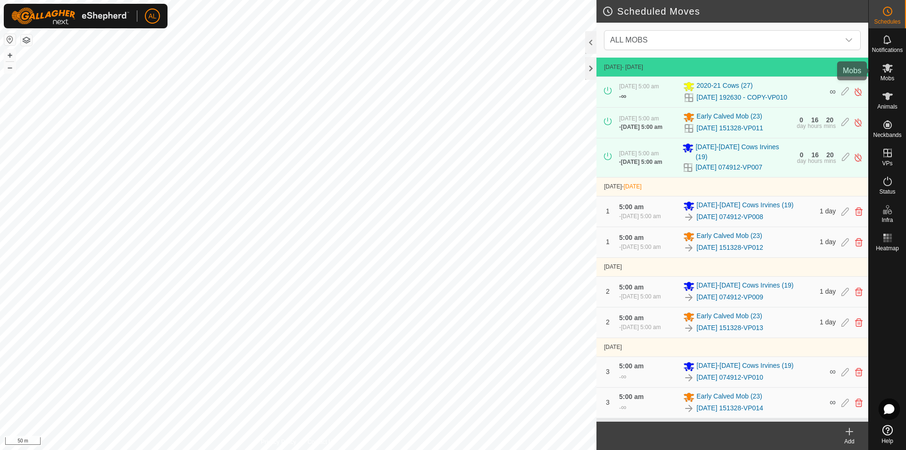
click at [894, 72] on es-mob-svg-icon at bounding box center [887, 67] width 17 height 15
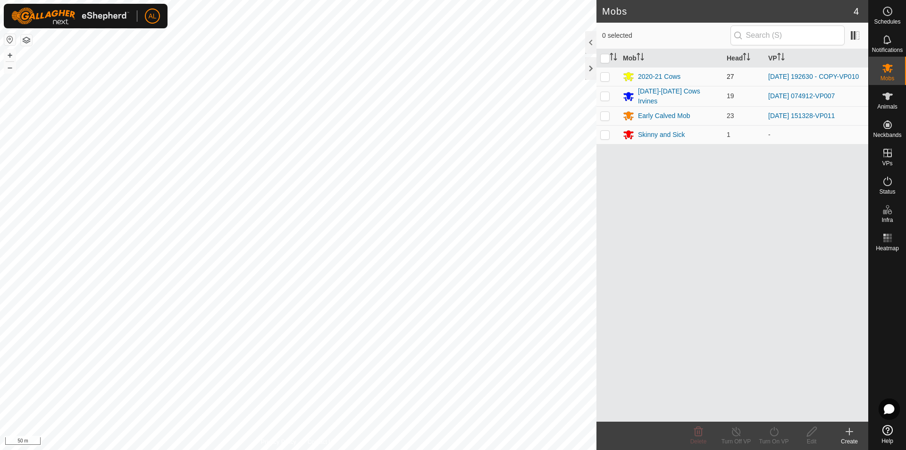
click at [606, 78] on p-checkbox at bounding box center [604, 77] width 9 height 8
checkbox input "true"
click at [777, 428] on icon at bounding box center [774, 431] width 12 height 11
click at [776, 408] on link "Now" at bounding box center [802, 410] width 93 height 19
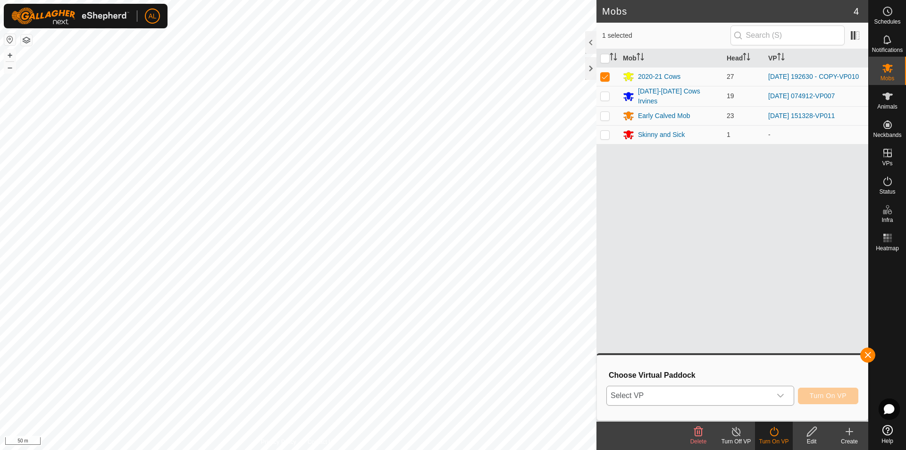
click at [772, 396] on div "dropdown trigger" at bounding box center [780, 395] width 19 height 19
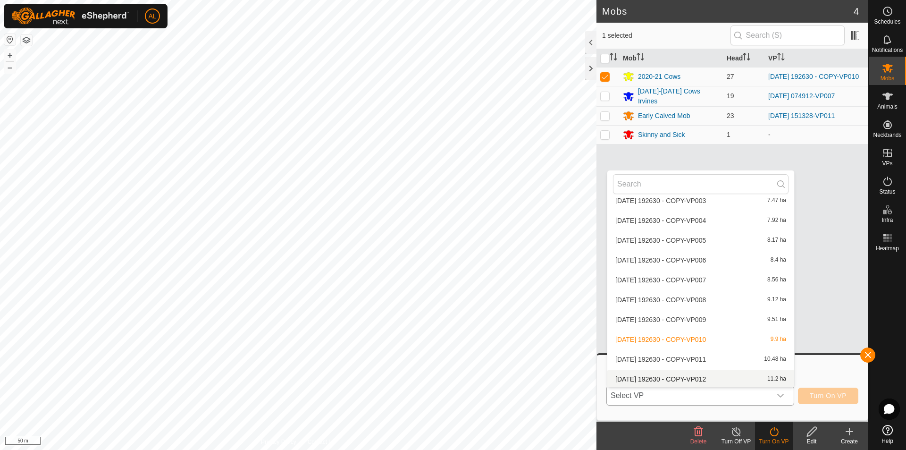
scroll to position [191, 0]
click at [861, 325] on div "Mob Head VP 2020-21 Cows 27 [DATE] 192630 - COPY-VP010 [DATE]-[DATE] Cows Irvin…" at bounding box center [733, 235] width 272 height 372
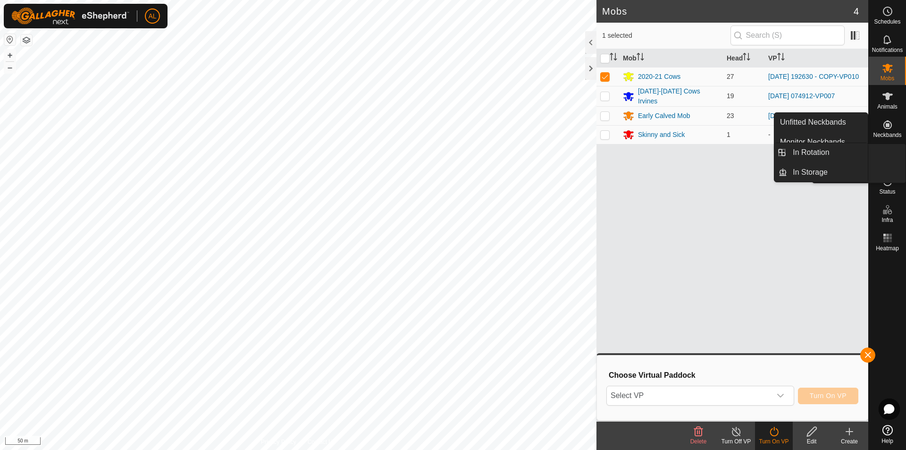
click at [891, 150] on icon at bounding box center [887, 152] width 11 height 11
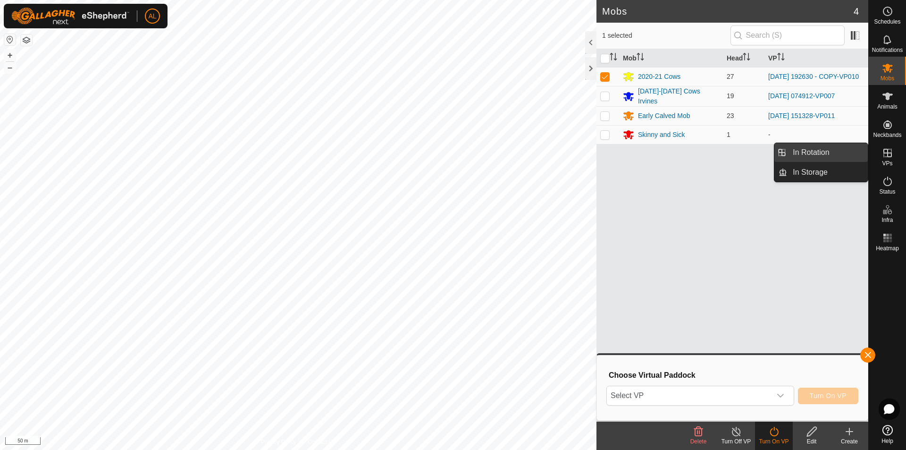
click at [835, 151] on link "In Rotation" at bounding box center [827, 152] width 81 height 19
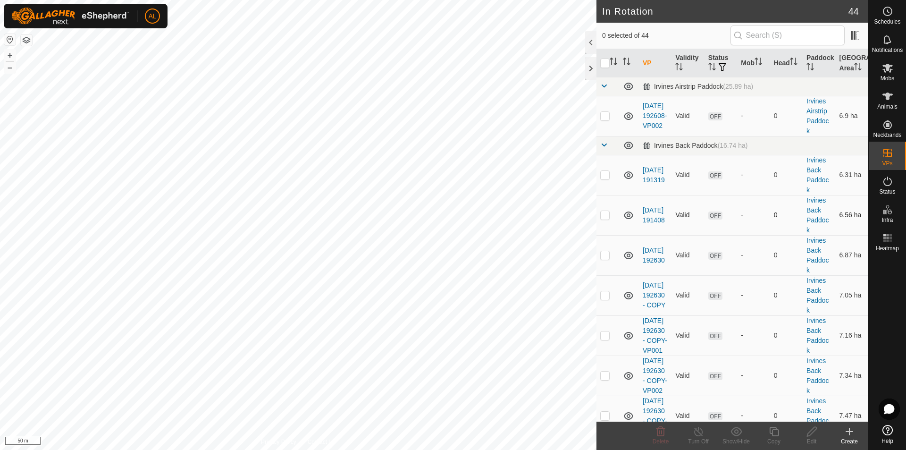
drag, startPoint x: 603, startPoint y: 172, endPoint x: 614, endPoint y: 197, distance: 27.3
click at [605, 172] on p-checkbox at bounding box center [604, 175] width 9 height 8
checkbox input "true"
drag, startPoint x: 614, startPoint y: 210, endPoint x: 611, endPoint y: 214, distance: 5.4
click at [614, 210] on td at bounding box center [608, 215] width 23 height 40
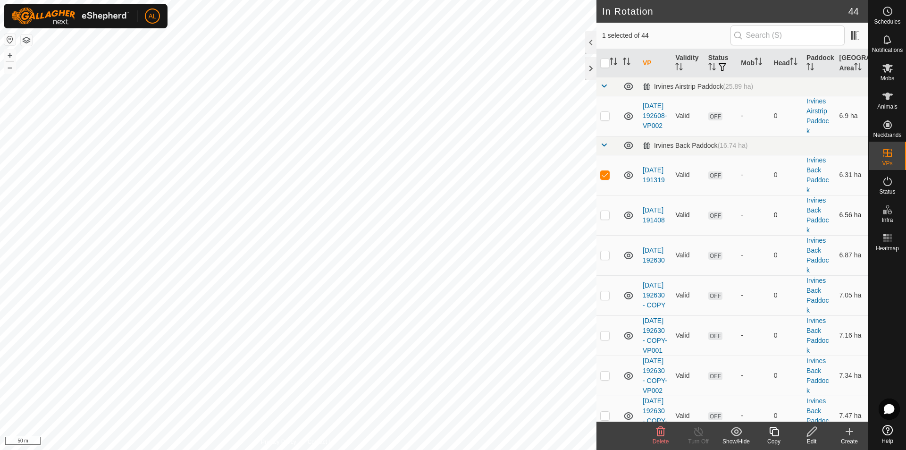
checkbox input "true"
click at [600, 260] on td at bounding box center [608, 255] width 23 height 40
checkbox input "true"
click at [610, 290] on td at bounding box center [608, 295] width 23 height 40
checkbox input "true"
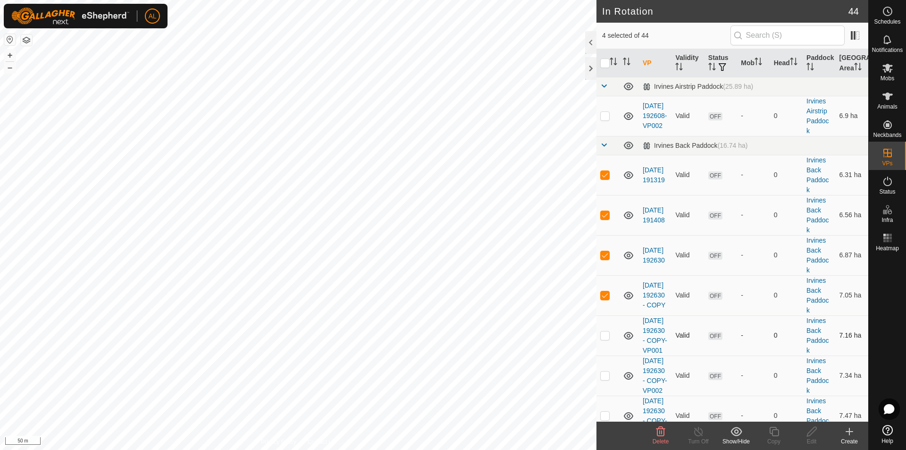
click at [611, 332] on td at bounding box center [608, 335] width 23 height 40
checkbox input "true"
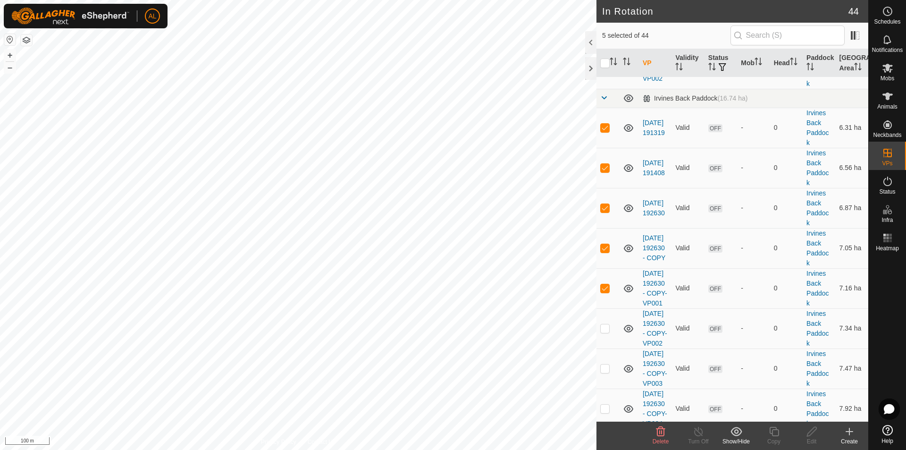
drag, startPoint x: 610, startPoint y: 358, endPoint x: 511, endPoint y: 309, distance: 110.6
click at [610, 348] on td at bounding box center [608, 328] width 23 height 40
checkbox input "true"
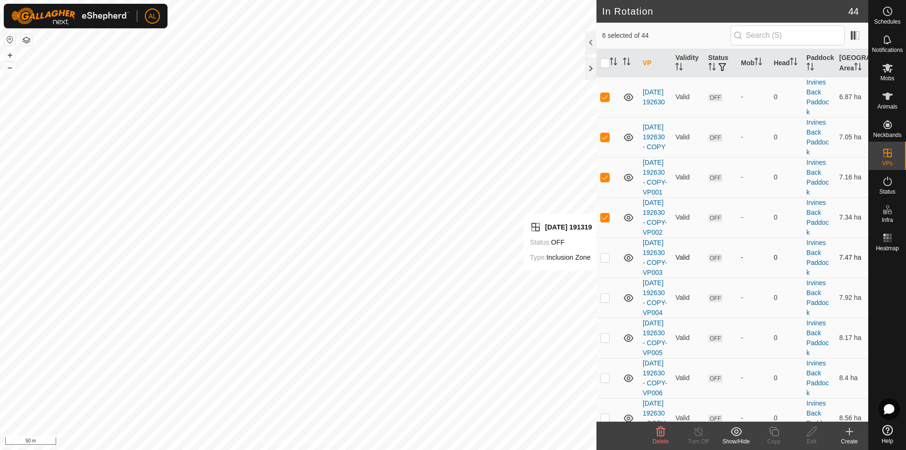
scroll to position [189, 0]
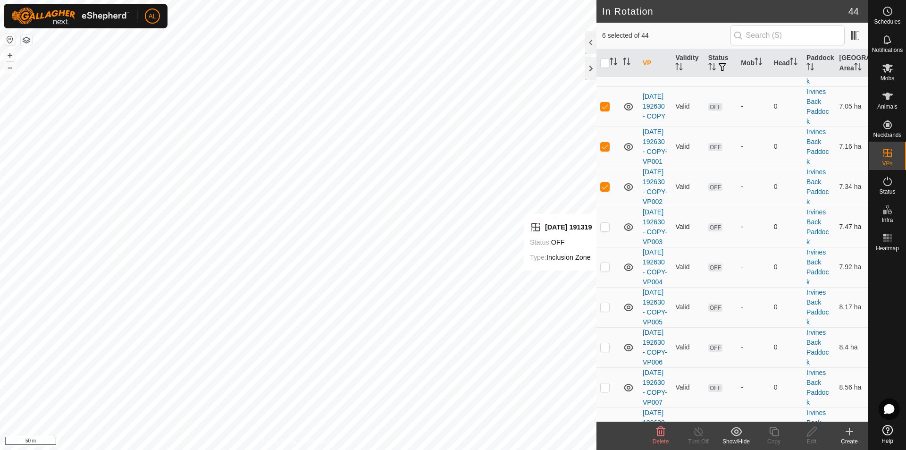
click at [604, 230] on p-checkbox at bounding box center [604, 227] width 9 height 8
checkbox input "true"
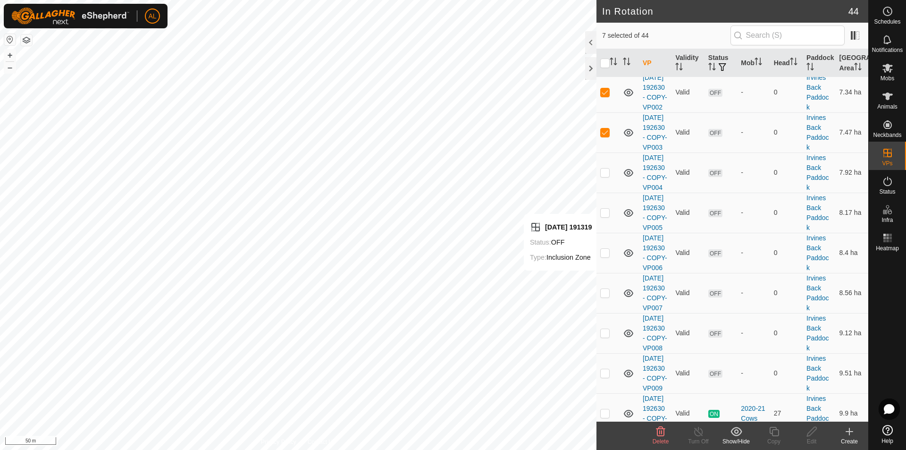
drag, startPoint x: 604, startPoint y: 243, endPoint x: 586, endPoint y: 249, distance: 19.6
click at [604, 176] on p-checkbox at bounding box center [604, 172] width 9 height 8
checkbox input "true"
click at [604, 233] on td at bounding box center [608, 213] width 23 height 40
checkbox input "true"
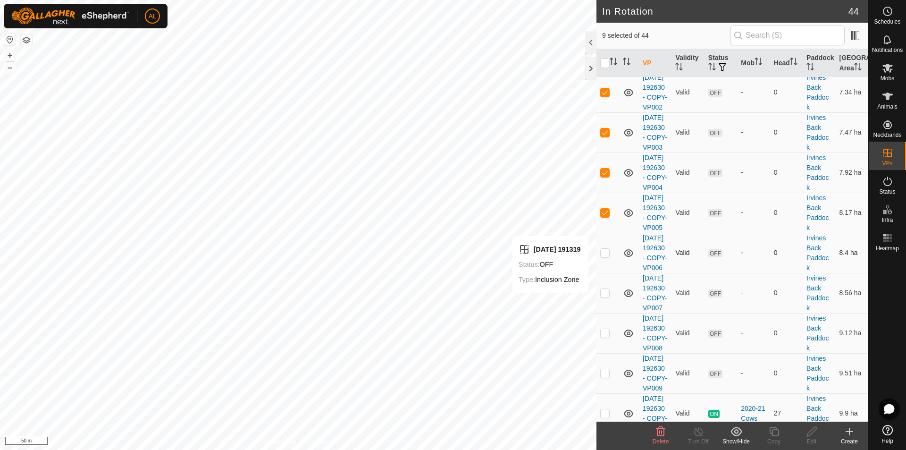
click at [608, 256] on p-checkbox at bounding box center [604, 253] width 9 height 8
checkbox input "true"
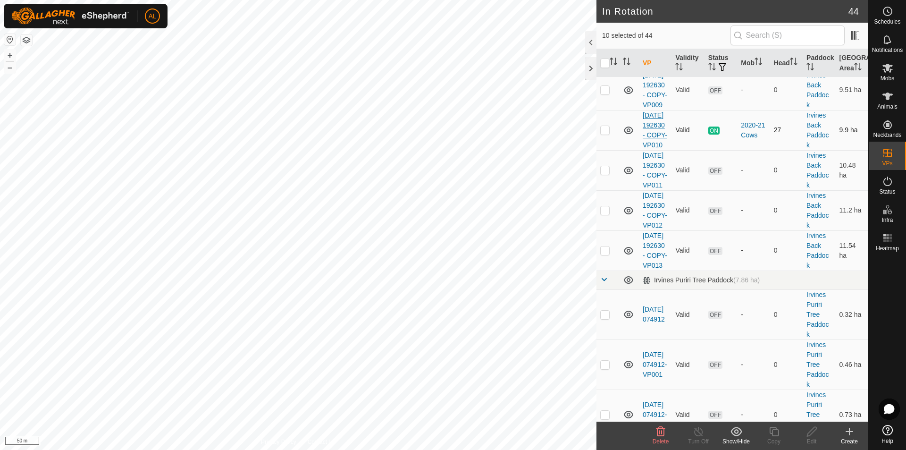
scroll to position [519, 0]
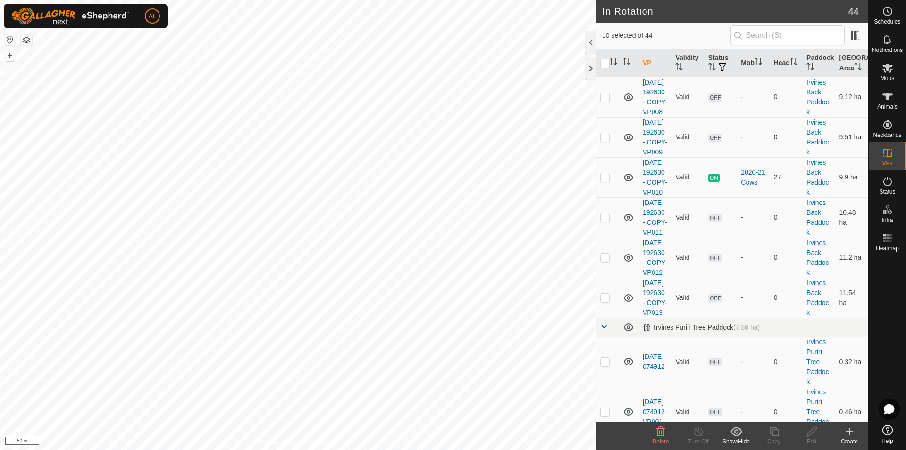
drag, startPoint x: 608, startPoint y: 184, endPoint x: 693, endPoint y: 299, distance: 143.2
click at [608, 60] on p-checkbox at bounding box center [604, 57] width 9 height 8
checkbox input "true"
click at [743, 439] on div "Show/Hide" at bounding box center [736, 441] width 38 height 8
click at [767, 391] on link "Hide" at bounding box center [764, 389] width 93 height 19
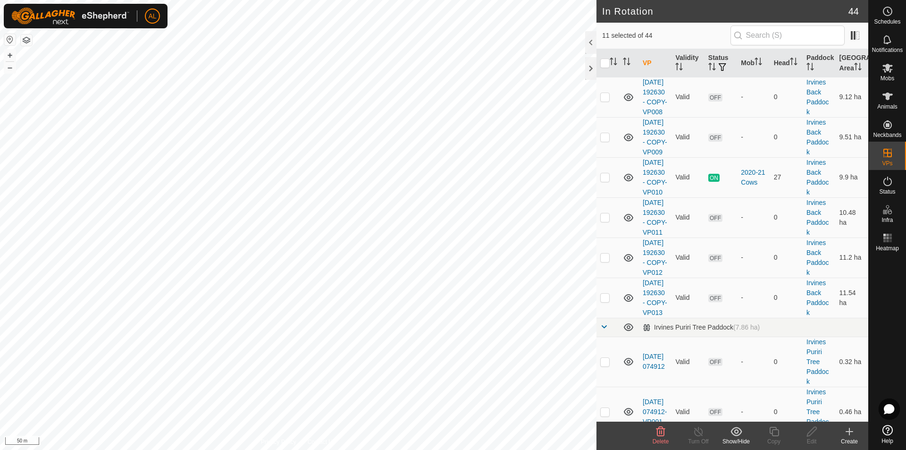
click at [733, 438] on div "Show/Hide" at bounding box center [736, 441] width 38 height 8
click at [756, 415] on link "Move to 'In Storage'" at bounding box center [764, 410] width 93 height 19
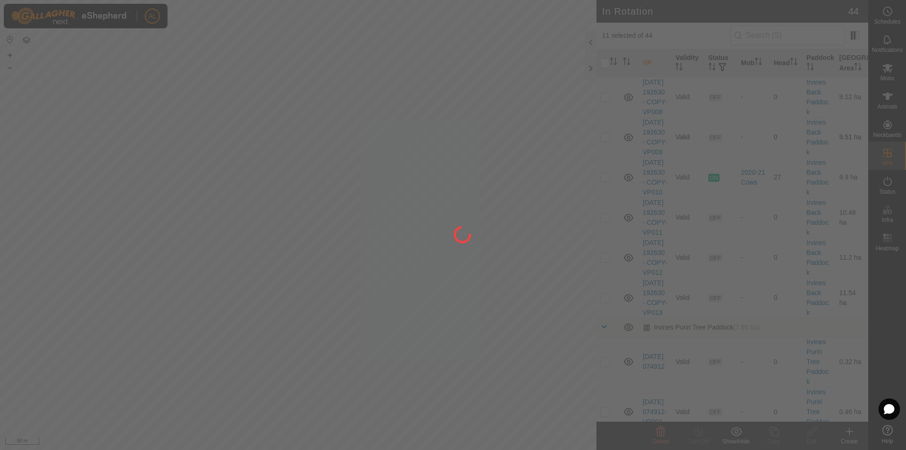
checkbox input "false"
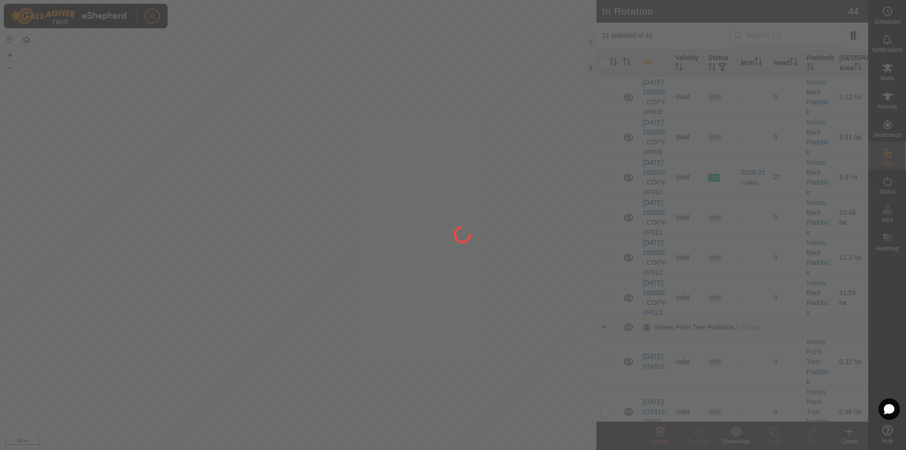
checkbox input "false"
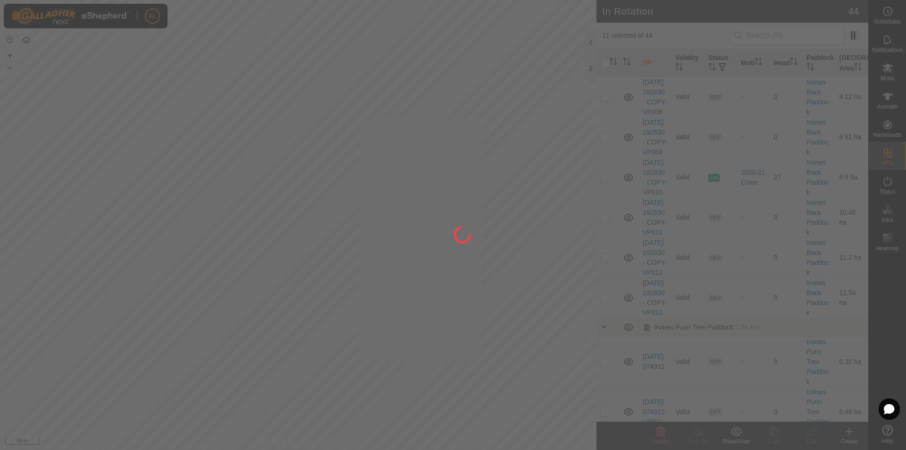
checkbox input "false"
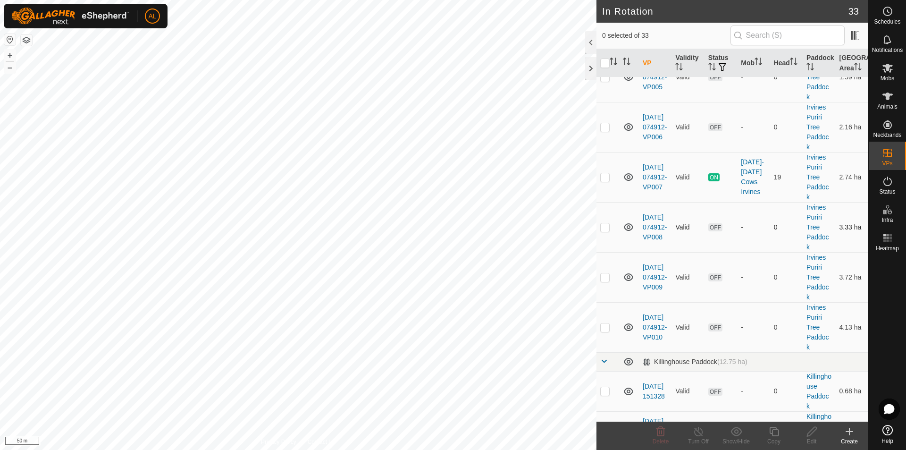
scroll to position [614, 0]
click at [600, 201] on td at bounding box center [608, 176] width 23 height 50
click at [606, 180] on p-checkbox at bounding box center [604, 176] width 9 height 8
checkbox input "false"
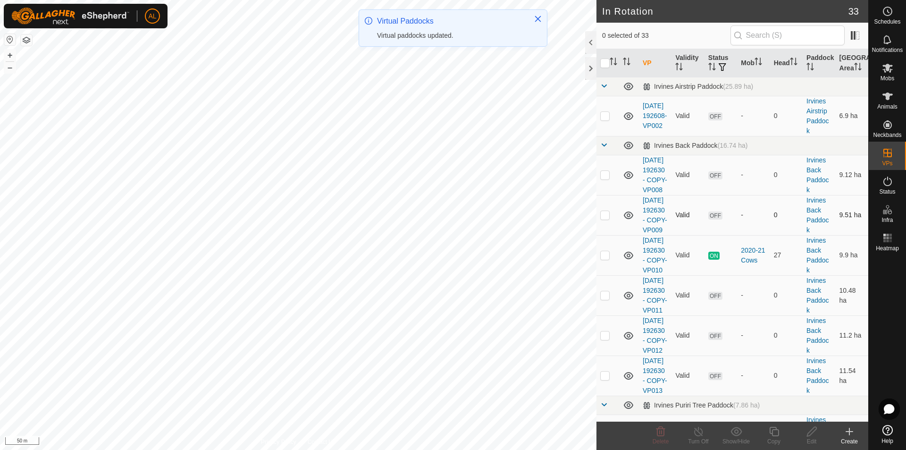
scroll to position [142, 0]
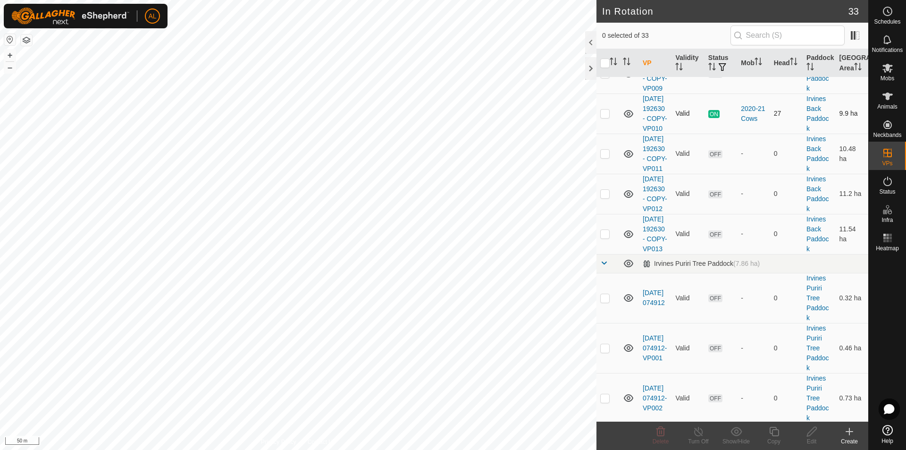
click at [599, 134] on td at bounding box center [608, 113] width 23 height 40
click at [604, 117] on p-checkbox at bounding box center [604, 113] width 9 height 8
checkbox input "true"
click at [773, 432] on icon at bounding box center [774, 431] width 12 height 11
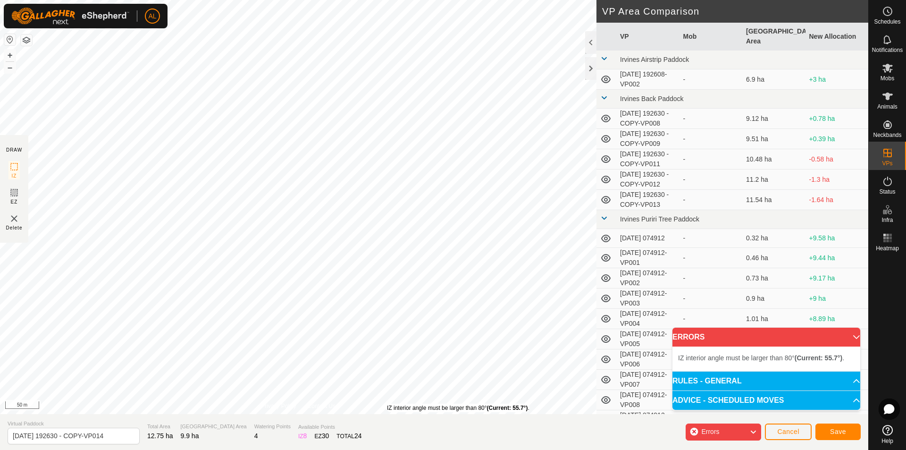
click at [387, 404] on div "IZ interior angle must be larger than 80° (Current: 55.7°) ." at bounding box center [458, 408] width 143 height 8
drag, startPoint x: 773, startPoint y: 432, endPoint x: 510, endPoint y: 115, distance: 411.9
click at [509, 111] on div "IZ interior angle must be larger than 80° (Current: 59.7°) ." at bounding box center [509, 111] width 0 height 0
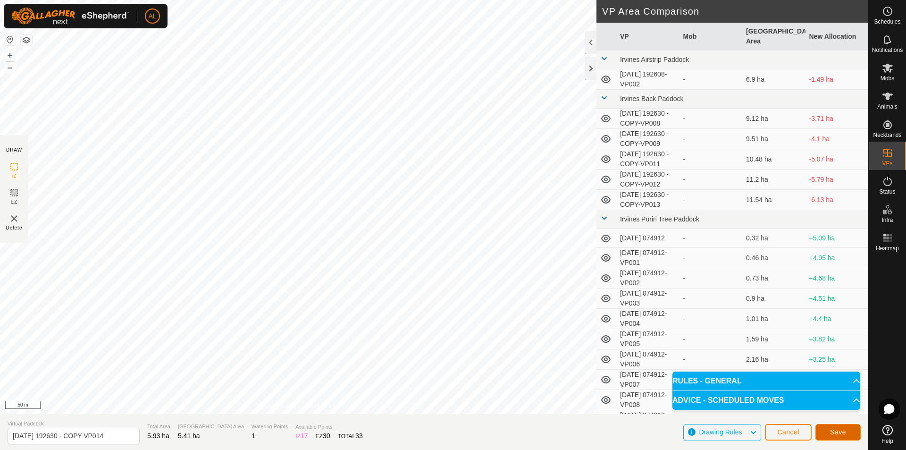
click at [842, 430] on span "Save" at bounding box center [838, 432] width 16 height 8
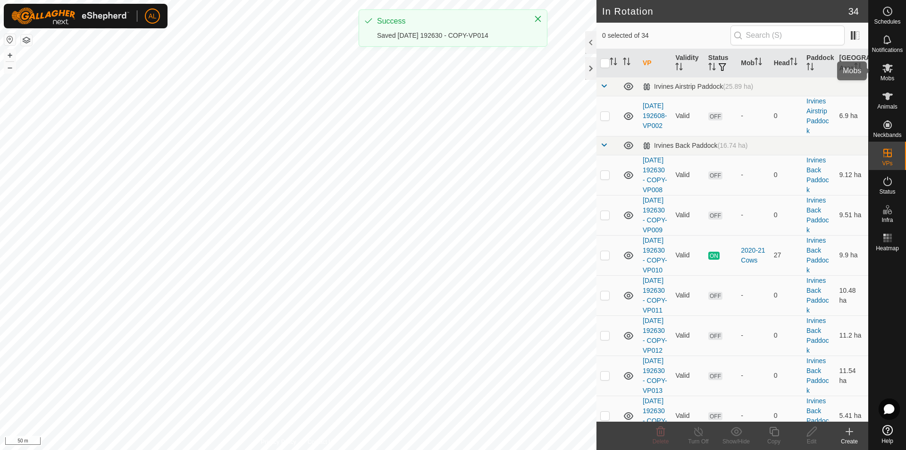
click at [889, 76] on span "Mobs" at bounding box center [888, 79] width 14 height 6
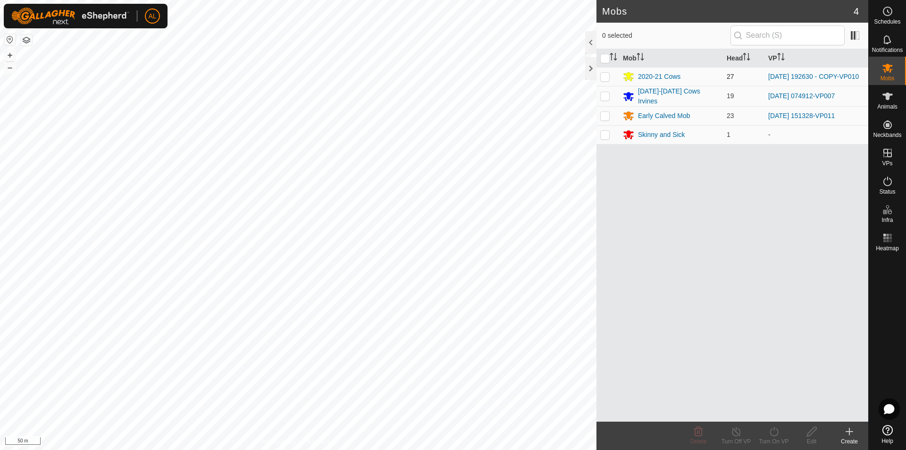
click at [604, 80] on p-tablecheckbox at bounding box center [604, 77] width 9 height 8
checkbox input "true"
click at [772, 430] on icon at bounding box center [774, 431] width 12 height 11
click at [789, 412] on link "Now" at bounding box center [802, 410] width 93 height 19
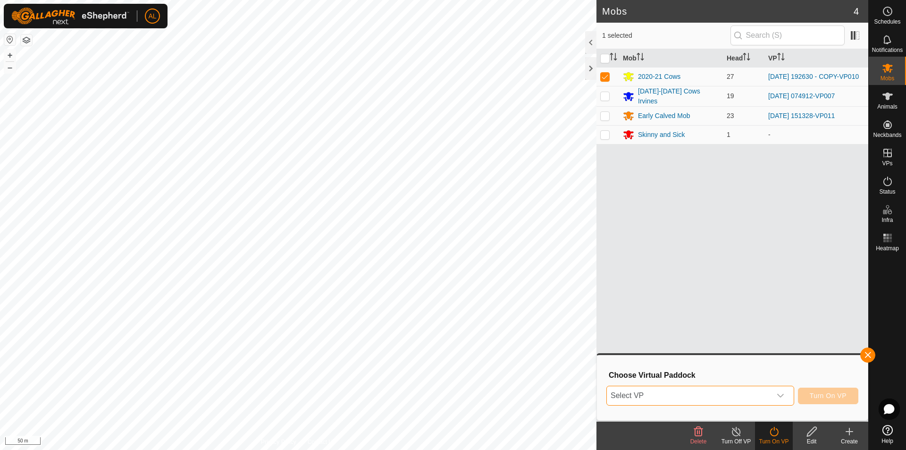
click at [665, 394] on span "Select VP" at bounding box center [689, 395] width 164 height 19
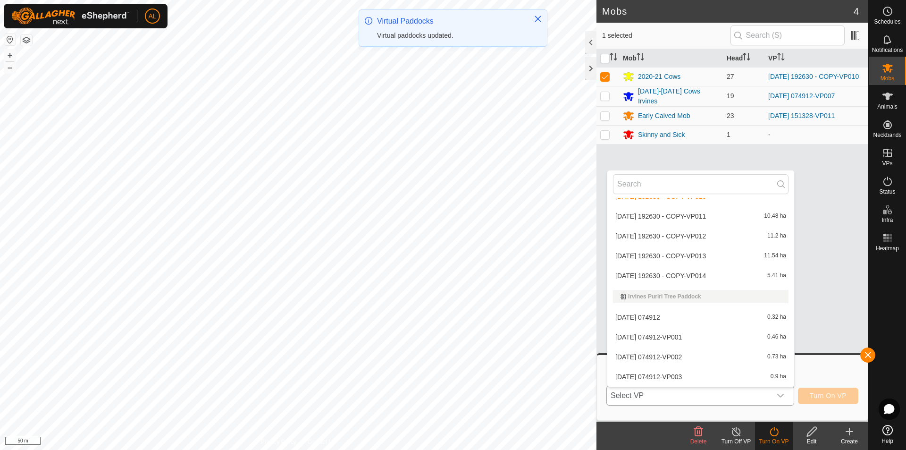
scroll to position [107, 0]
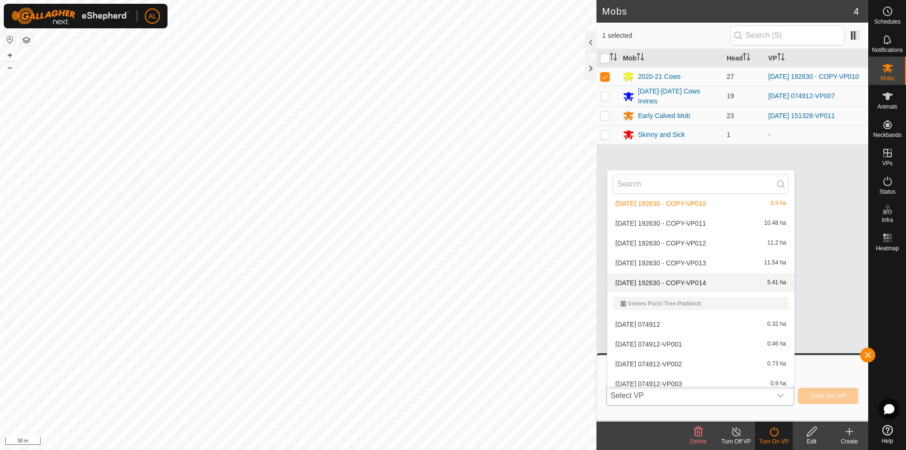
click at [705, 281] on li "[DATE] 192630 - COPY-VP014 5.41 ha" at bounding box center [700, 282] width 187 height 19
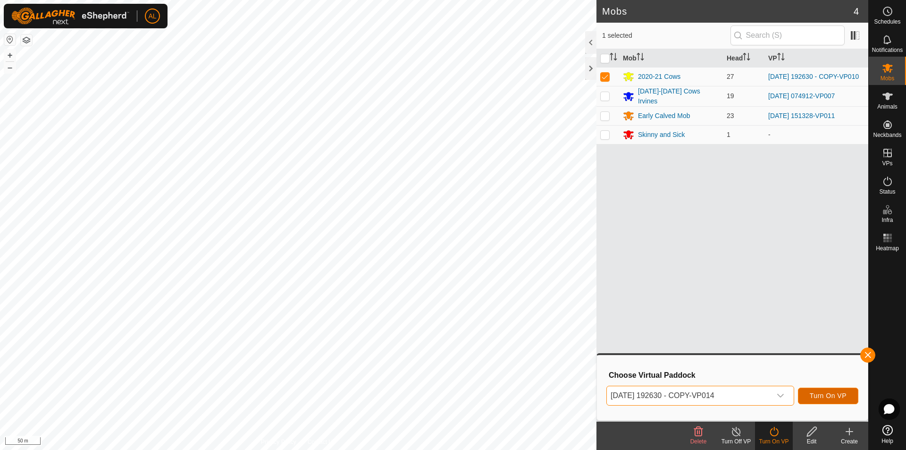
click at [833, 391] on button "Turn On VP" at bounding box center [828, 395] width 60 height 17
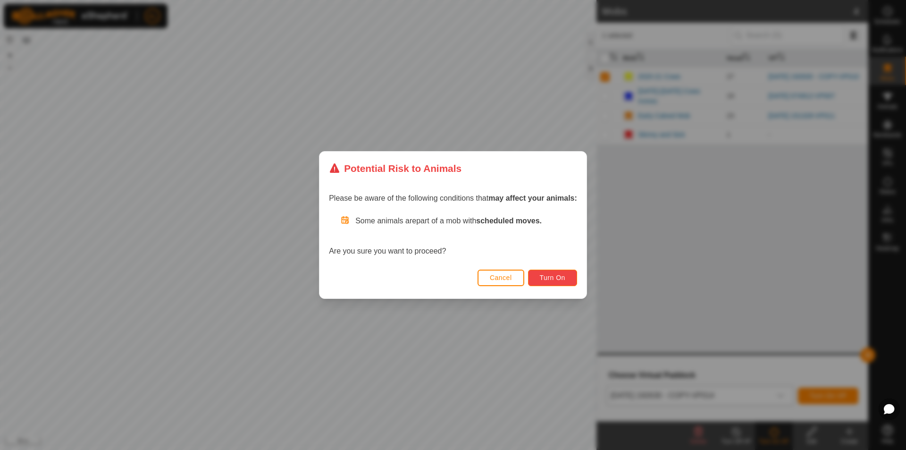
click at [553, 282] on button "Turn On" at bounding box center [552, 277] width 49 height 17
